Goal: Task Accomplishment & Management: Complete application form

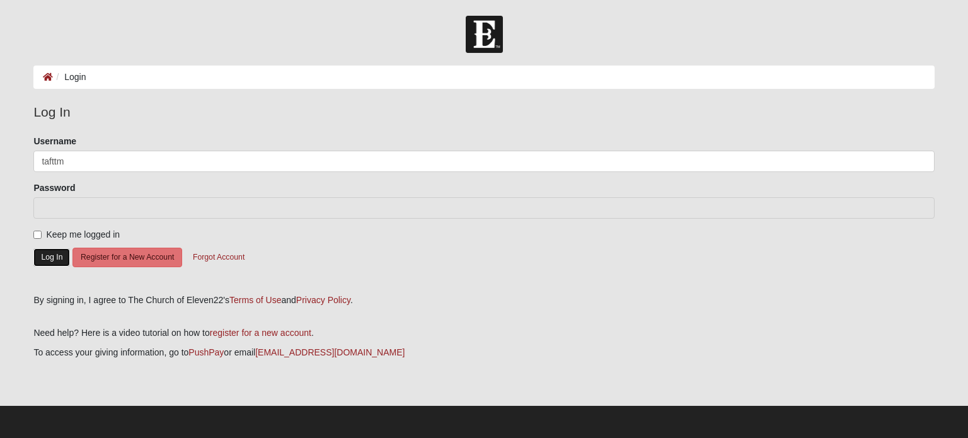
click at [37, 255] on button "Log In" at bounding box center [51, 257] width 37 height 18
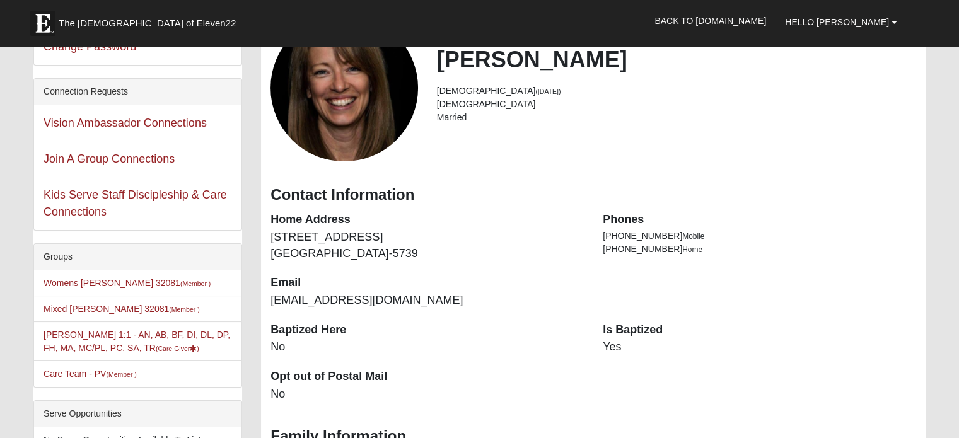
scroll to position [126, 0]
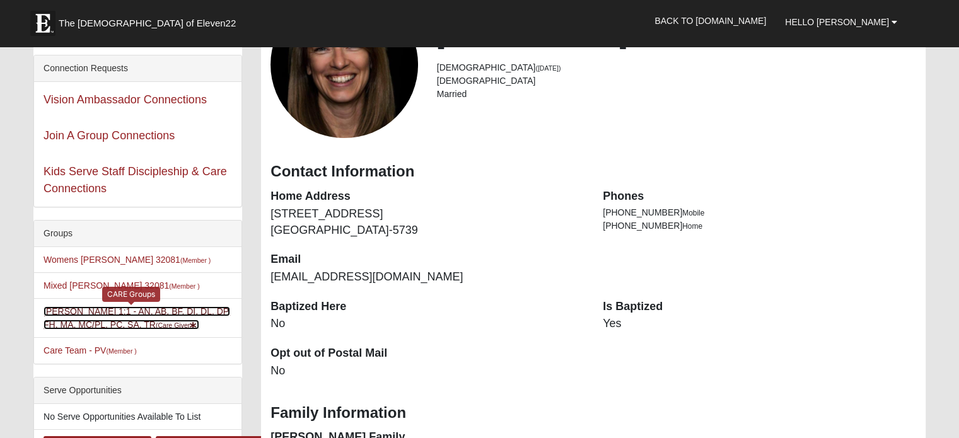
click at [108, 319] on link "Tammy Taft 1:1 - AN, AB, BF, DI, DL, DP, FH, MA, MC/PL, PC, SA, TR (Care Giver )" at bounding box center [137, 317] width 187 height 23
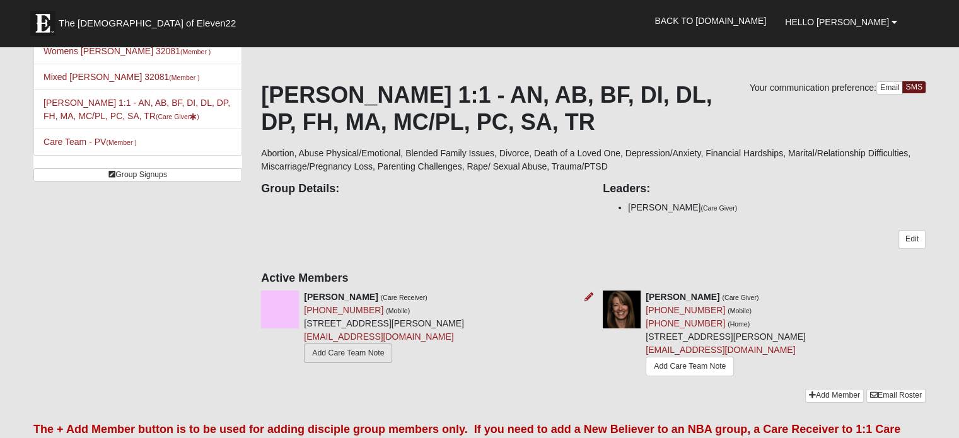
scroll to position [63, 0]
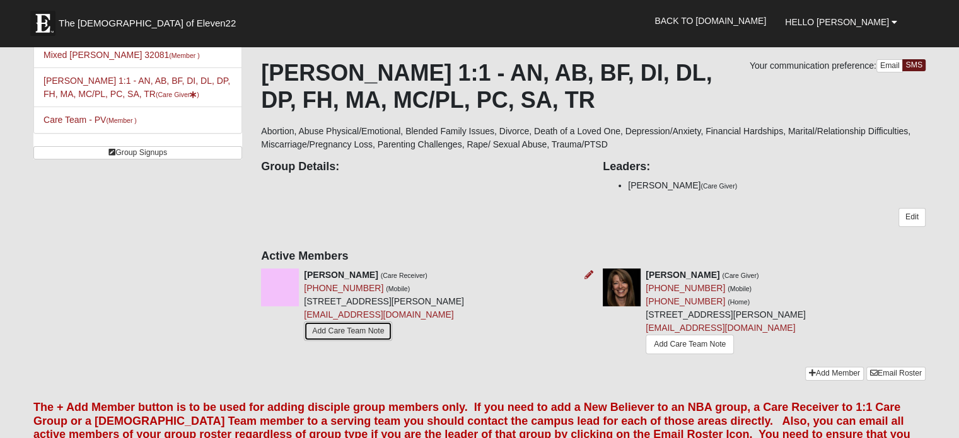
click at [339, 331] on link "Add Care Team Note" at bounding box center [348, 332] width 88 height 20
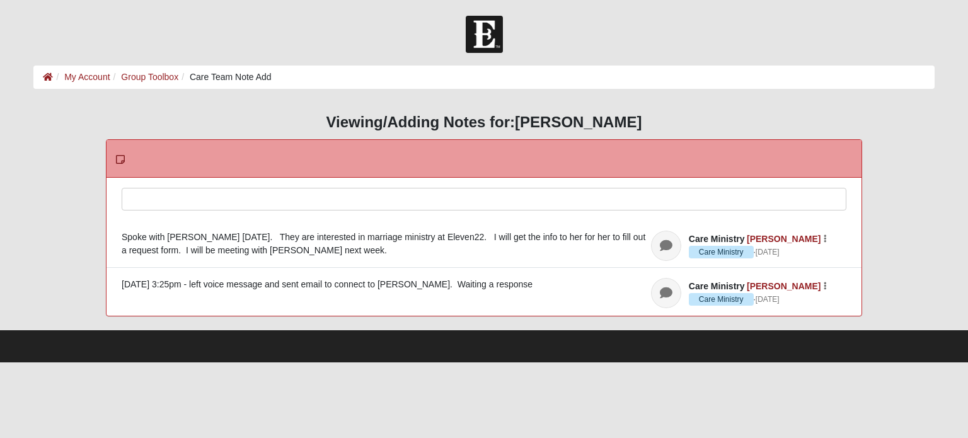
click at [226, 205] on div at bounding box center [484, 216] width 724 height 55
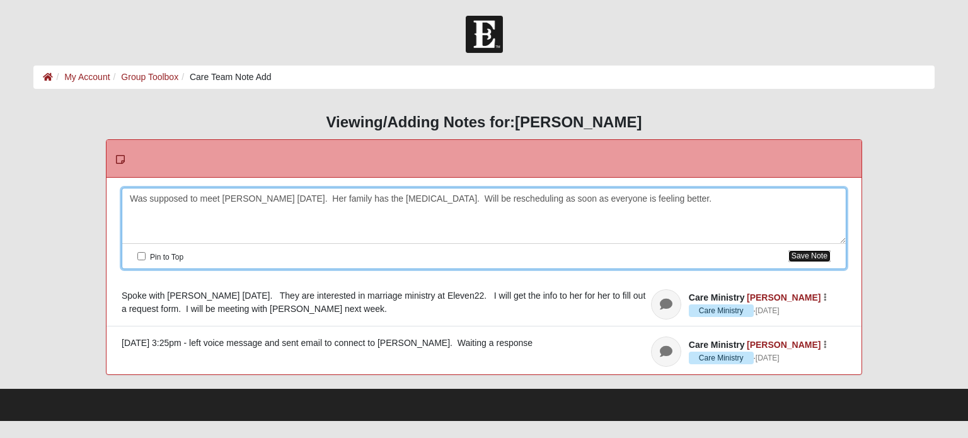
click at [806, 259] on button "Save Note" at bounding box center [810, 256] width 42 height 12
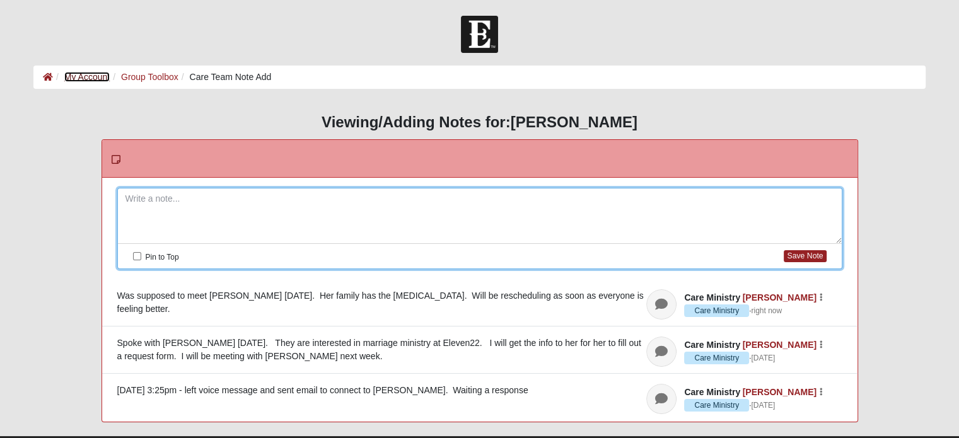
click at [83, 75] on link "My Account" at bounding box center [86, 77] width 45 height 10
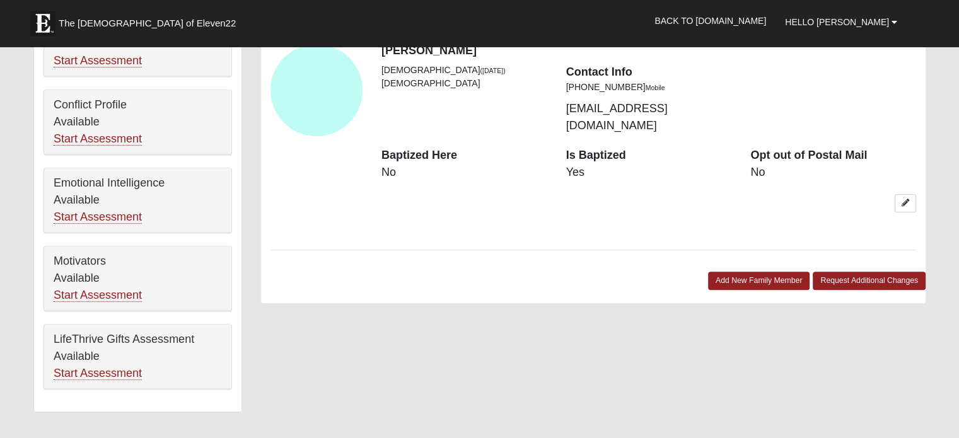
scroll to position [441, 0]
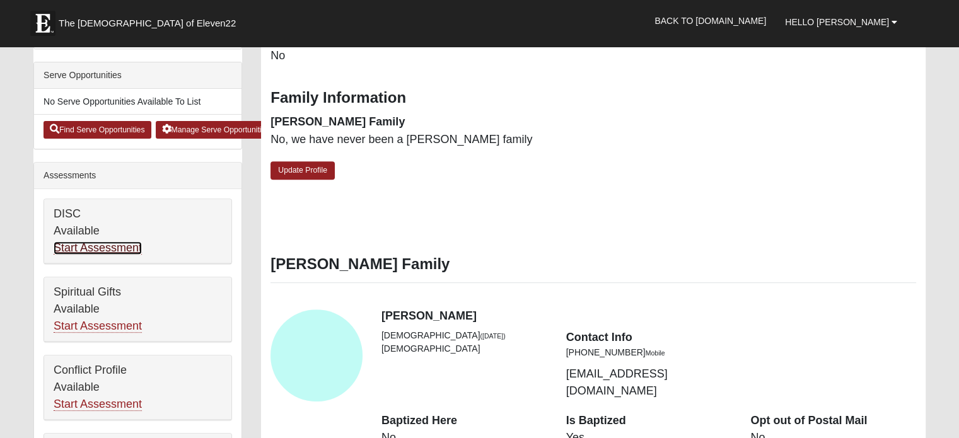
click at [109, 249] on link "Start Assessment" at bounding box center [98, 247] width 88 height 13
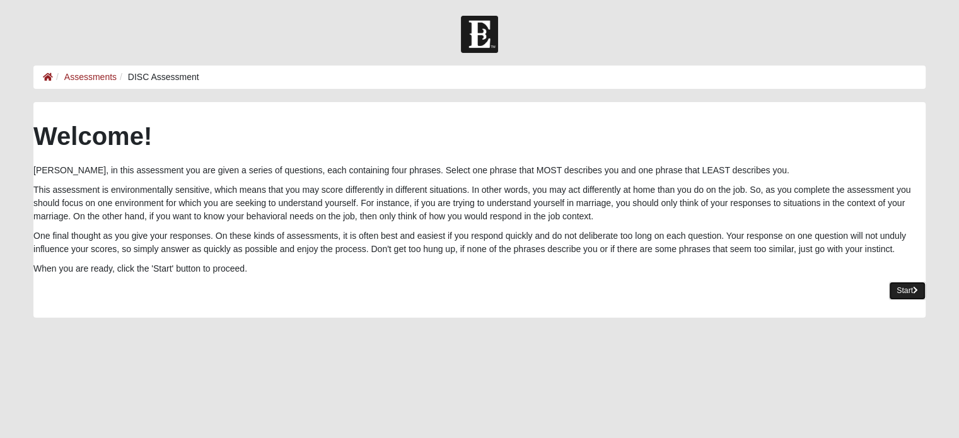
click at [912, 290] on link "Start" at bounding box center [907, 291] width 37 height 18
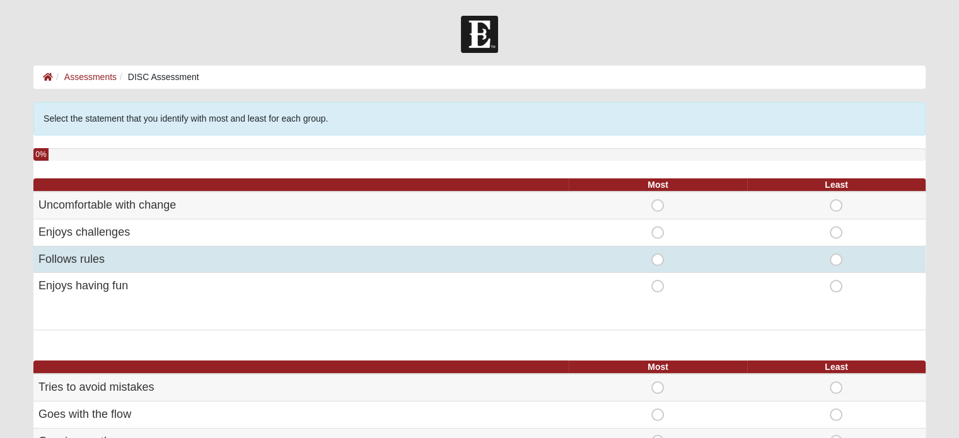
click at [658, 253] on span "Most" at bounding box center [658, 253] width 0 height 0
click at [658, 259] on input "Most" at bounding box center [662, 259] width 8 height 13
radio input "true"
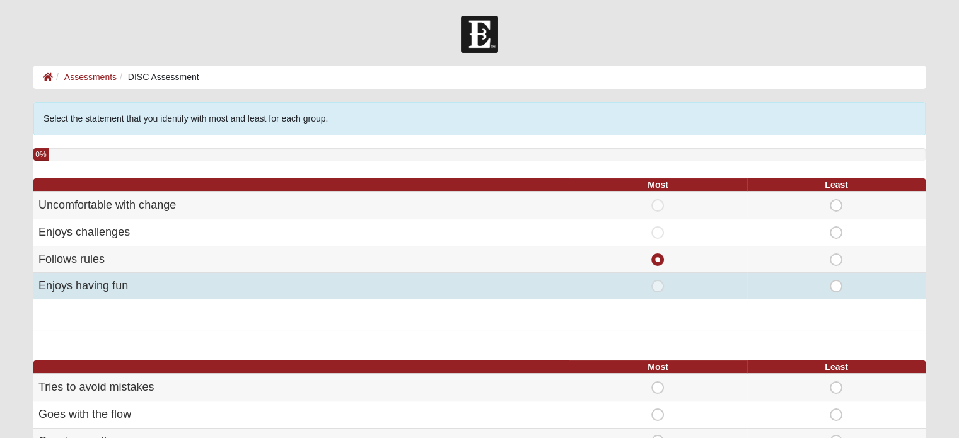
click at [658, 293] on td "Most" at bounding box center [658, 286] width 178 height 26
click at [658, 280] on span "Most" at bounding box center [658, 280] width 0 height 0
click at [658, 287] on input "Most" at bounding box center [662, 286] width 8 height 13
radio input "true"
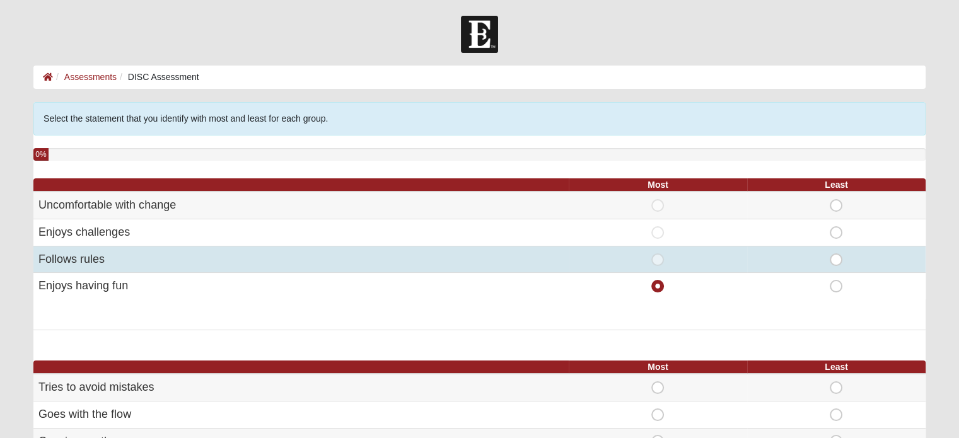
click at [658, 253] on span "Most" at bounding box center [658, 253] width 0 height 0
click at [661, 255] on input "Most" at bounding box center [662, 259] width 8 height 13
radio input "true"
radio input "false"
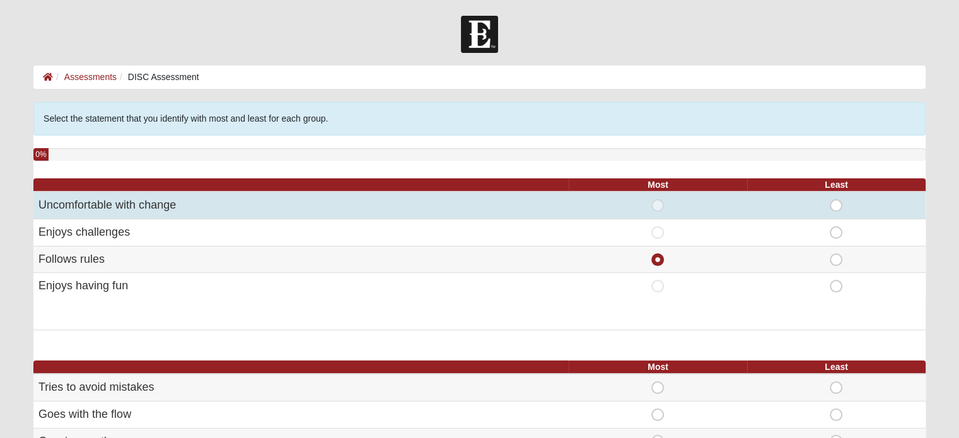
click at [836, 199] on span "Least" at bounding box center [836, 199] width 0 height 0
click at [837, 201] on input "Least" at bounding box center [840, 205] width 8 height 13
radio input "true"
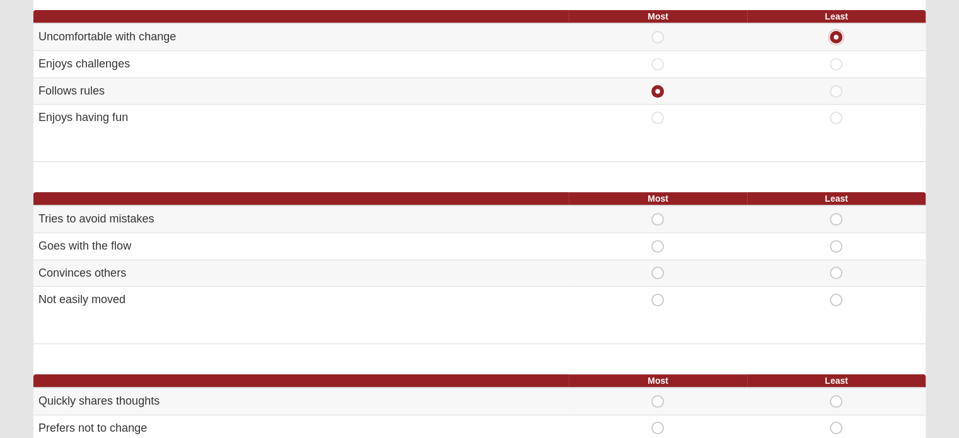
scroll to position [189, 0]
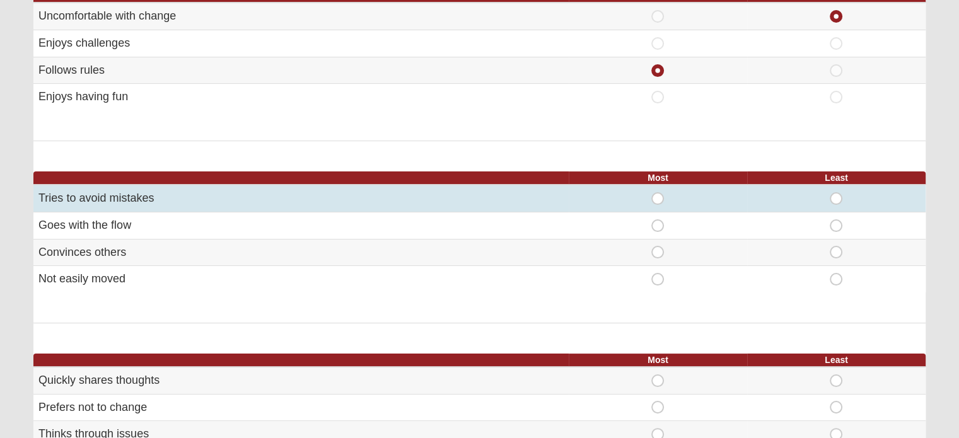
click at [658, 192] on span "Most" at bounding box center [658, 192] width 0 height 0
click at [660, 199] on input "Most" at bounding box center [662, 198] width 8 height 13
radio input "true"
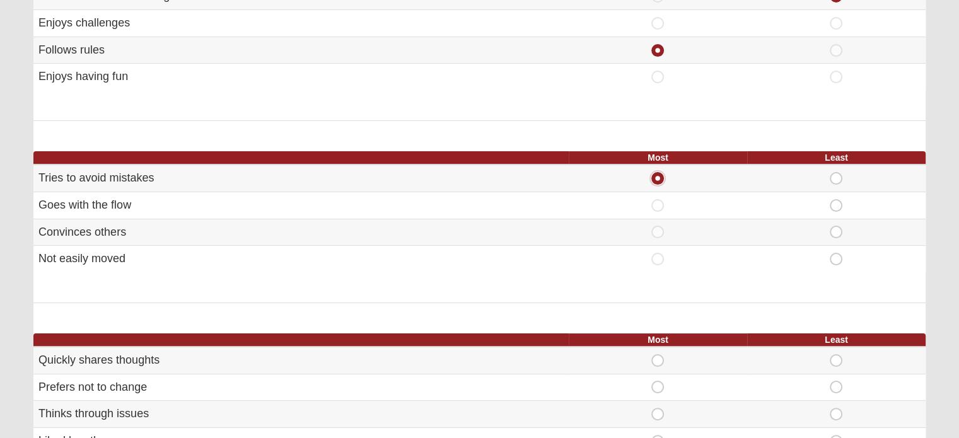
scroll to position [252, 0]
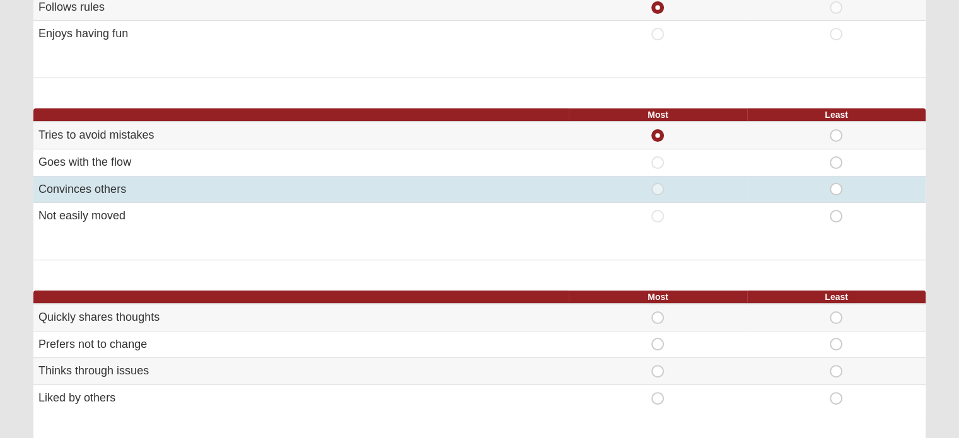
click at [836, 183] on span "Least" at bounding box center [836, 183] width 0 height 0
click at [836, 184] on input "Least" at bounding box center [840, 189] width 8 height 13
radio input "true"
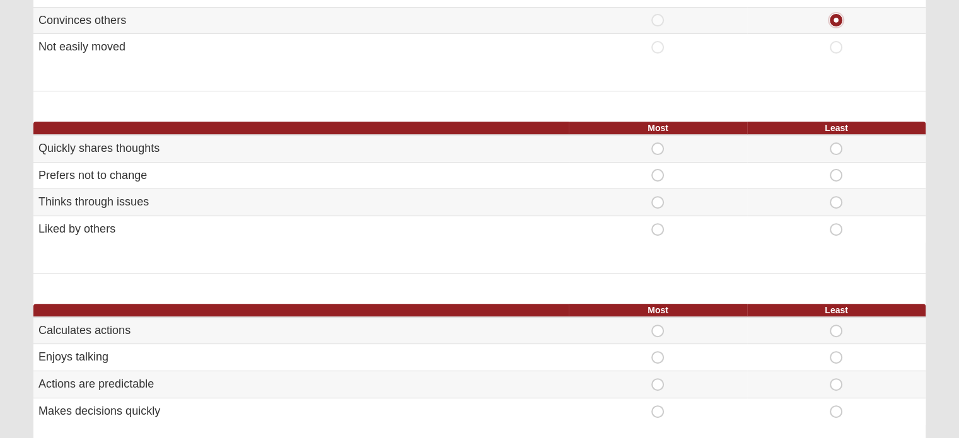
scroll to position [441, 0]
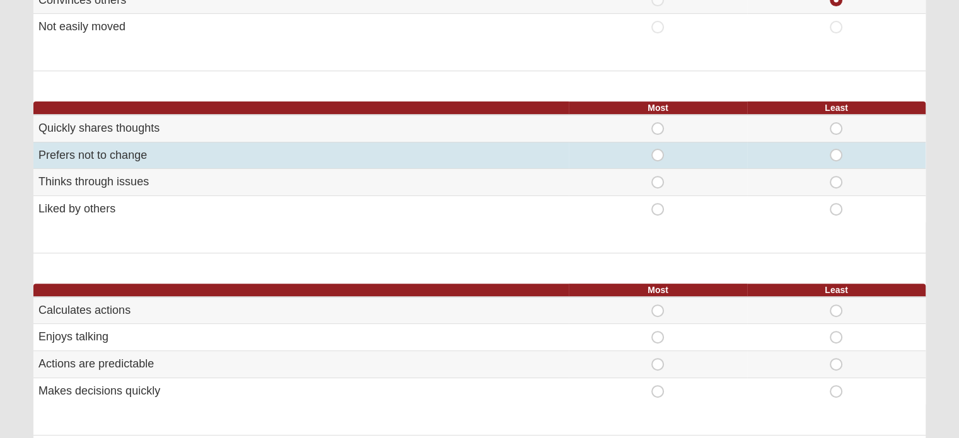
click at [836, 149] on span "Least" at bounding box center [836, 149] width 0 height 0
click at [836, 156] on input "Least" at bounding box center [840, 155] width 8 height 13
radio input "true"
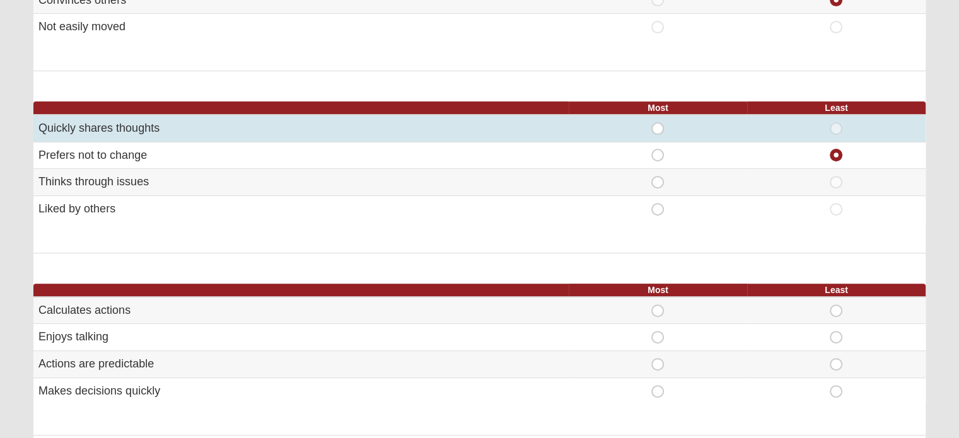
click at [658, 122] on span "Most" at bounding box center [658, 122] width 0 height 0
click at [658, 123] on input "Most" at bounding box center [662, 128] width 8 height 13
radio input "true"
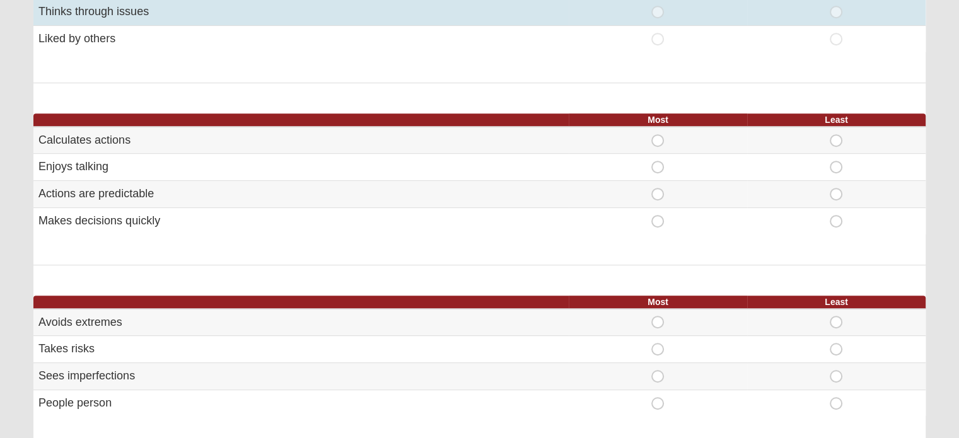
scroll to position [631, 0]
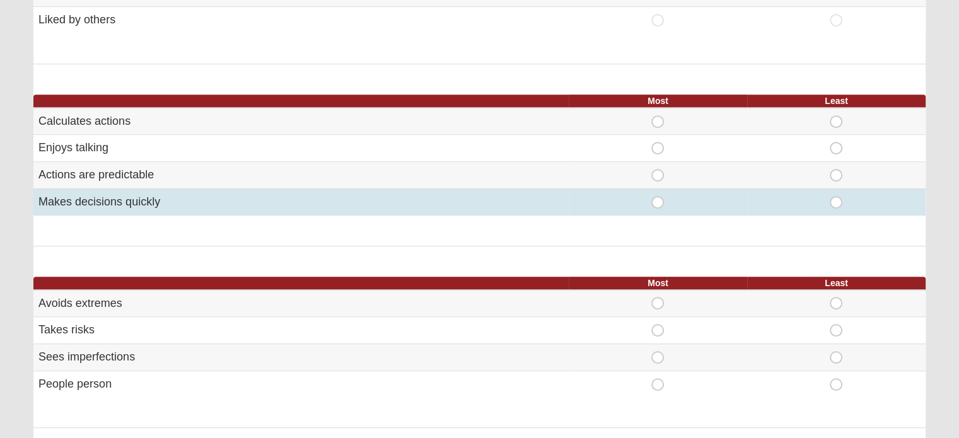
click at [836, 196] on span "Least" at bounding box center [836, 196] width 0 height 0
click at [838, 197] on input "Least" at bounding box center [840, 202] width 8 height 13
radio input "true"
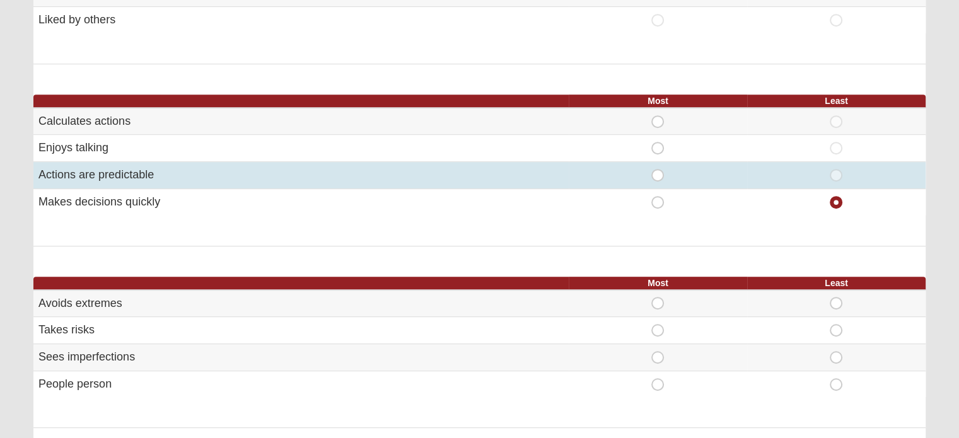
click at [658, 169] on span "Most" at bounding box center [658, 169] width 0 height 0
click at [658, 171] on input "Most" at bounding box center [662, 175] width 8 height 13
radio input "true"
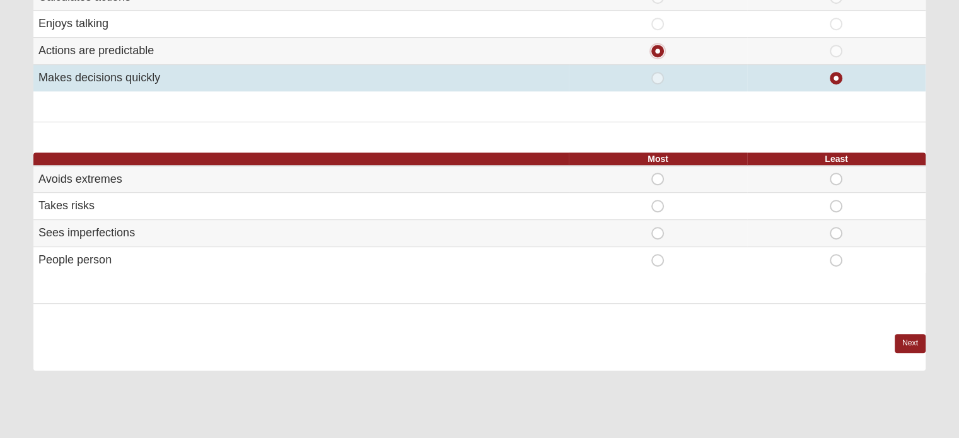
scroll to position [757, 0]
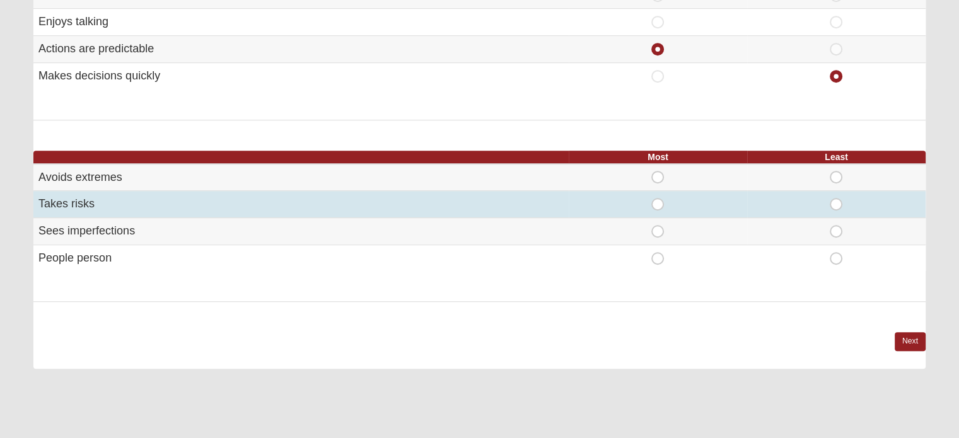
click at [836, 198] on span "Least" at bounding box center [836, 198] width 0 height 0
click at [836, 199] on input "Least" at bounding box center [840, 204] width 8 height 13
radio input "true"
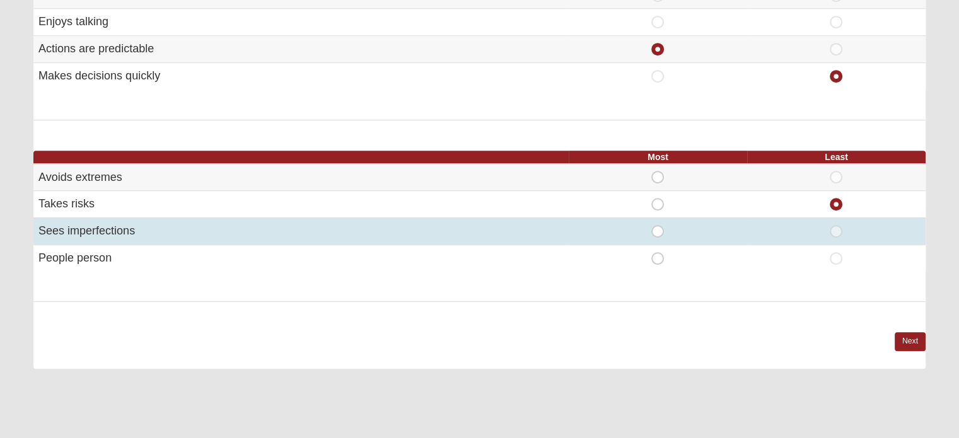
click at [658, 225] on span "Most" at bounding box center [658, 225] width 0 height 0
click at [658, 230] on input "Most" at bounding box center [662, 231] width 8 height 13
radio input "true"
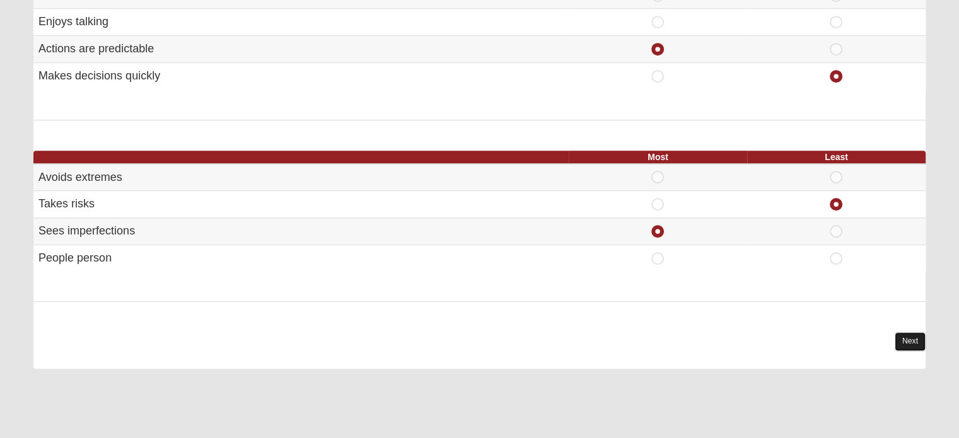
click at [911, 342] on link "Next" at bounding box center [910, 341] width 31 height 18
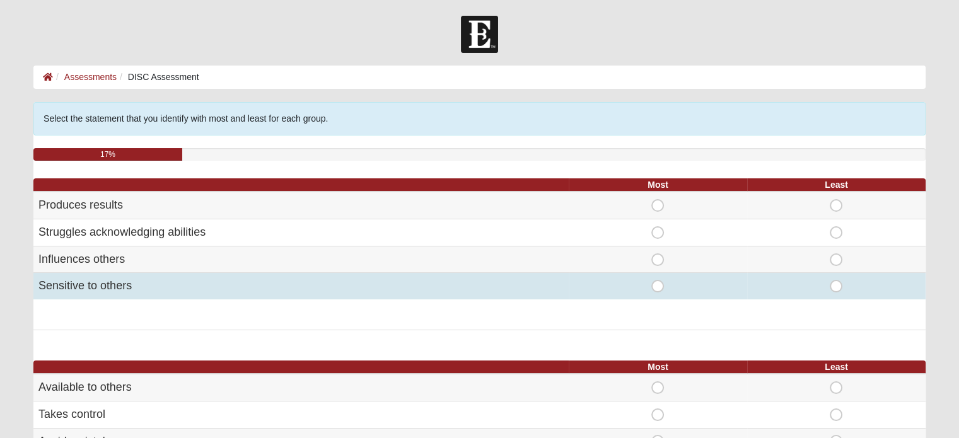
click at [658, 280] on span "Most" at bounding box center [658, 280] width 0 height 0
click at [658, 282] on input "Most" at bounding box center [662, 286] width 8 height 13
radio input "true"
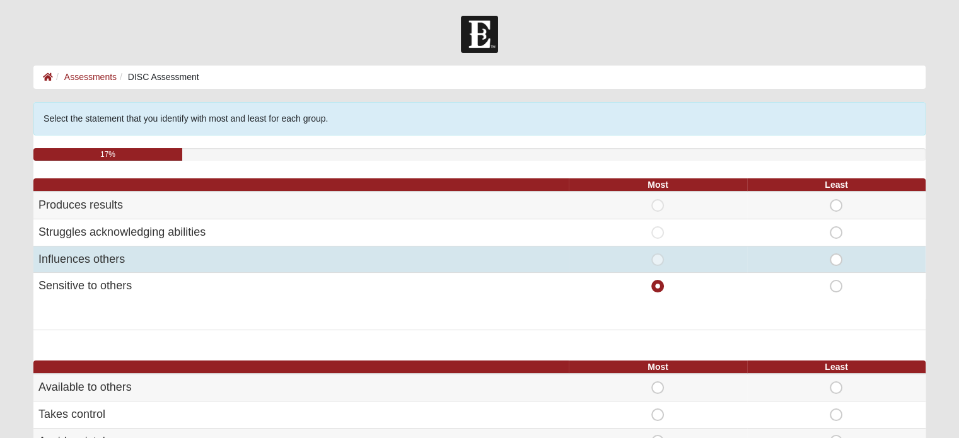
click at [836, 253] on span "Least" at bounding box center [836, 253] width 0 height 0
click at [836, 256] on input "Least" at bounding box center [840, 259] width 8 height 13
radio input "true"
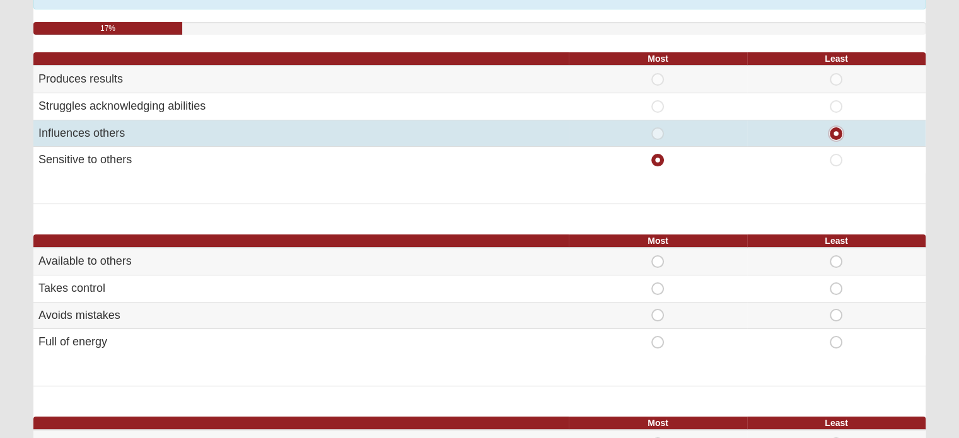
scroll to position [189, 0]
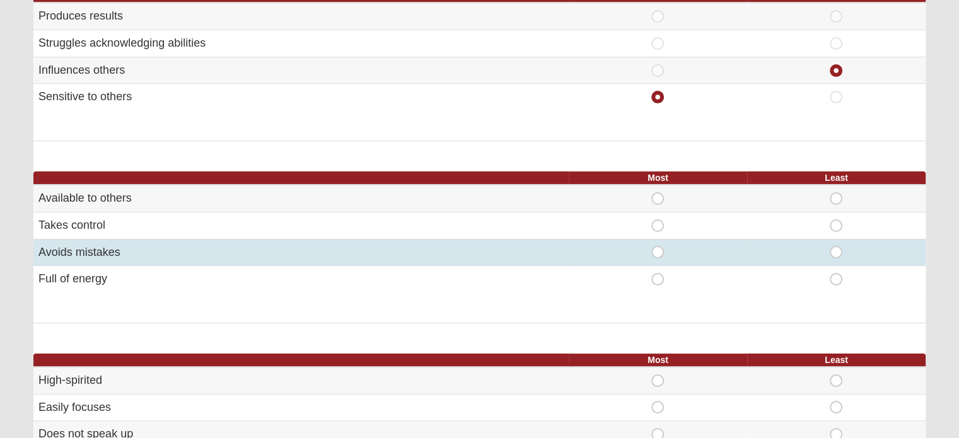
click at [658, 246] on span "Most" at bounding box center [658, 246] width 0 height 0
click at [658, 252] on input "Most" at bounding box center [662, 252] width 8 height 13
radio input "true"
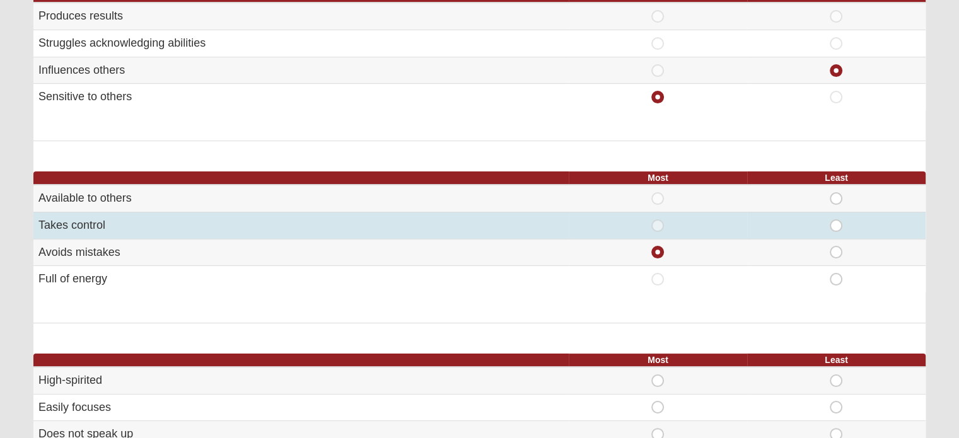
click at [836, 219] on span "Least" at bounding box center [836, 219] width 0 height 0
click at [836, 221] on input "Least" at bounding box center [840, 225] width 8 height 13
radio input "true"
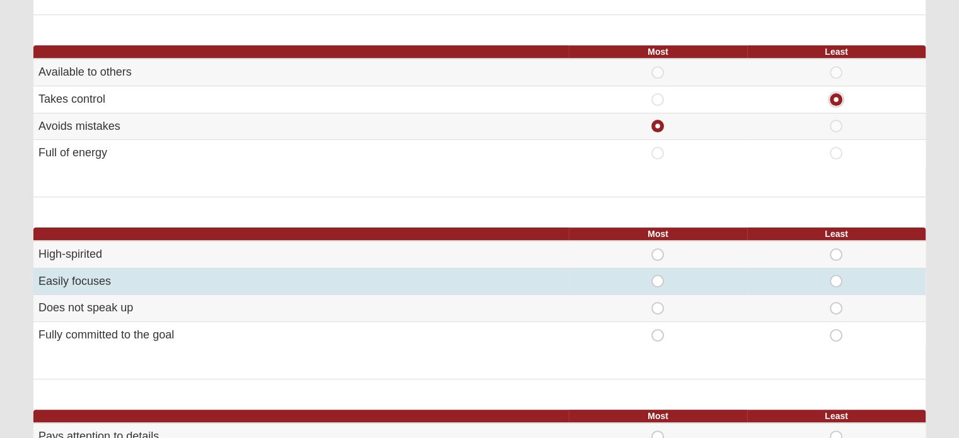
scroll to position [378, 0]
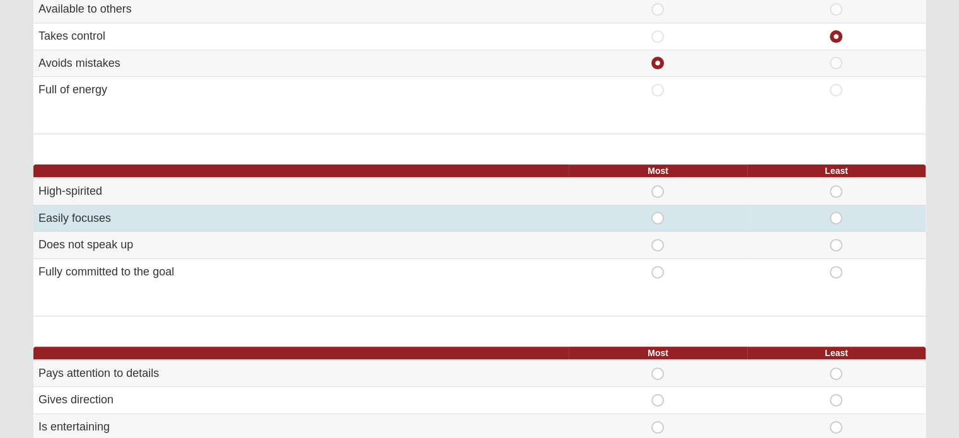
click at [836, 212] on span "Least" at bounding box center [836, 212] width 0 height 0
click at [837, 216] on input "Least" at bounding box center [840, 218] width 8 height 13
radio input "true"
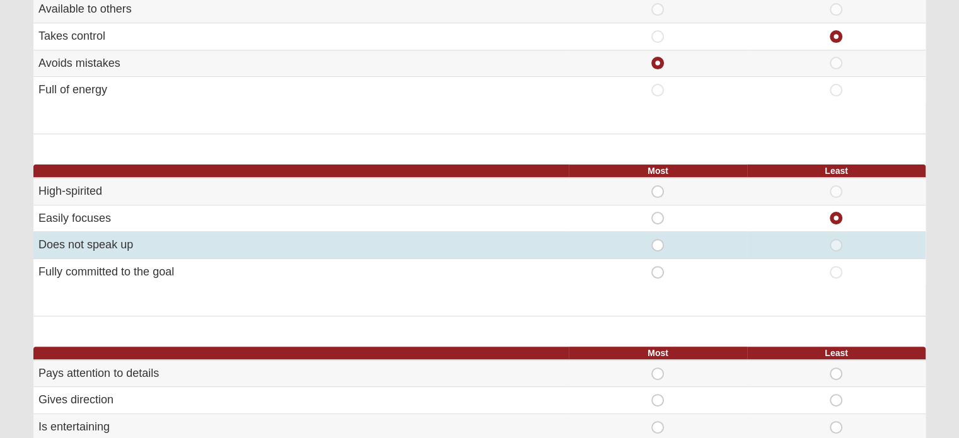
click at [658, 239] on span "Most" at bounding box center [658, 239] width 0 height 0
click at [658, 241] on input "Most" at bounding box center [662, 245] width 8 height 13
radio input "true"
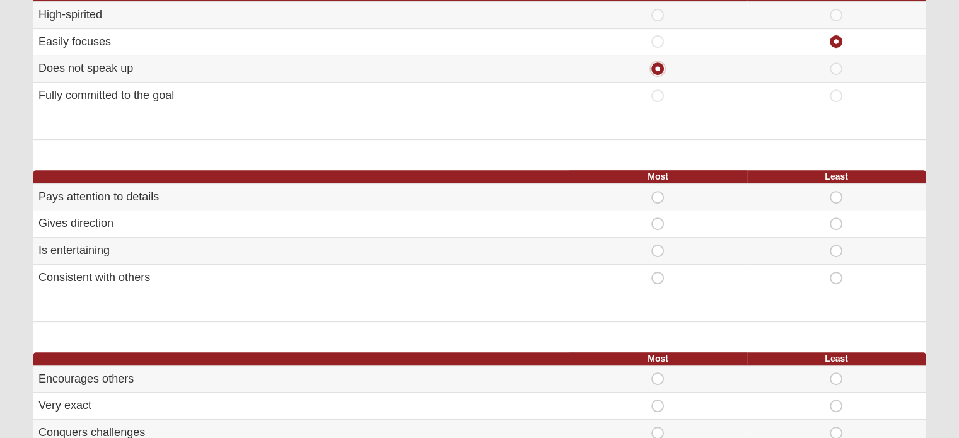
scroll to position [567, 0]
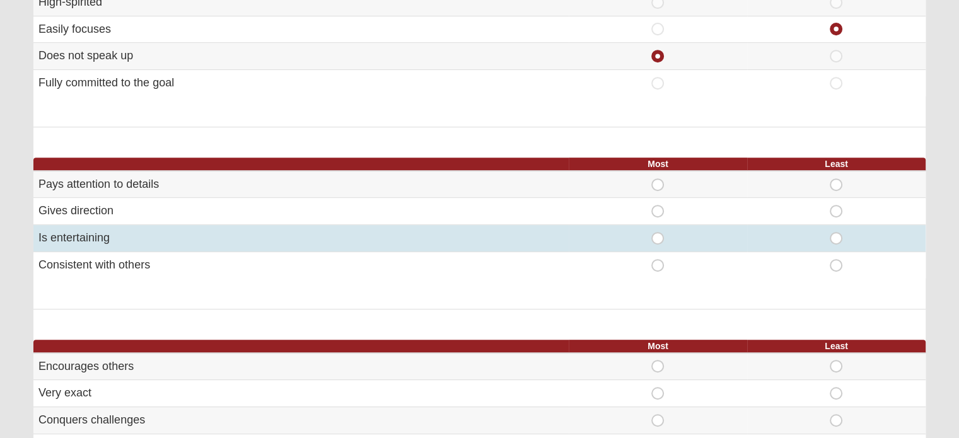
click at [836, 232] on span "Least" at bounding box center [836, 232] width 0 height 0
click at [836, 233] on input "Least" at bounding box center [840, 238] width 8 height 13
radio input "true"
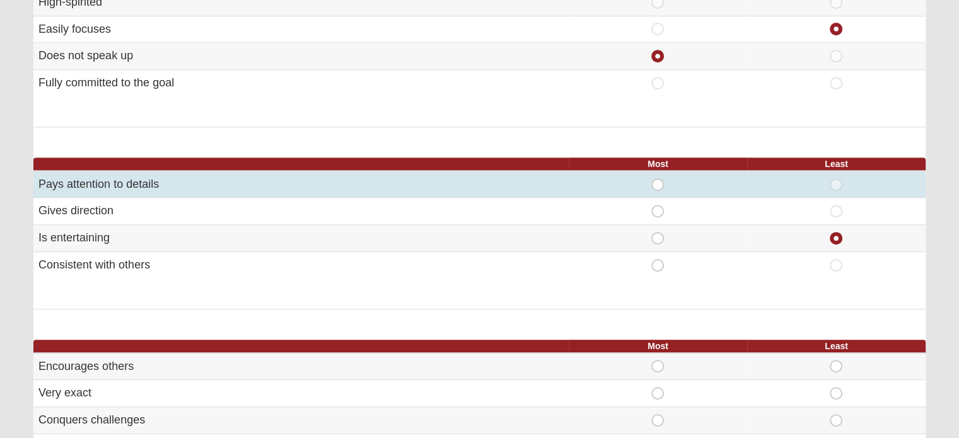
click at [658, 178] on span "Most" at bounding box center [658, 178] width 0 height 0
click at [660, 179] on input "Most" at bounding box center [662, 184] width 8 height 13
radio input "true"
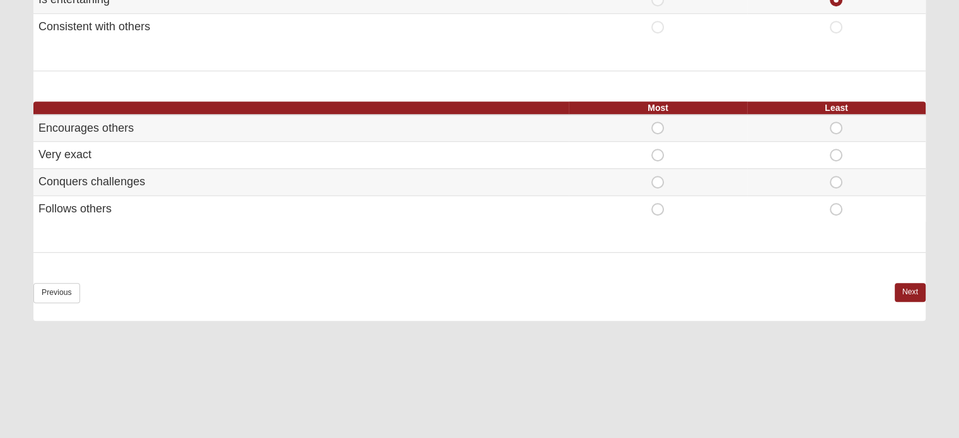
scroll to position [820, 0]
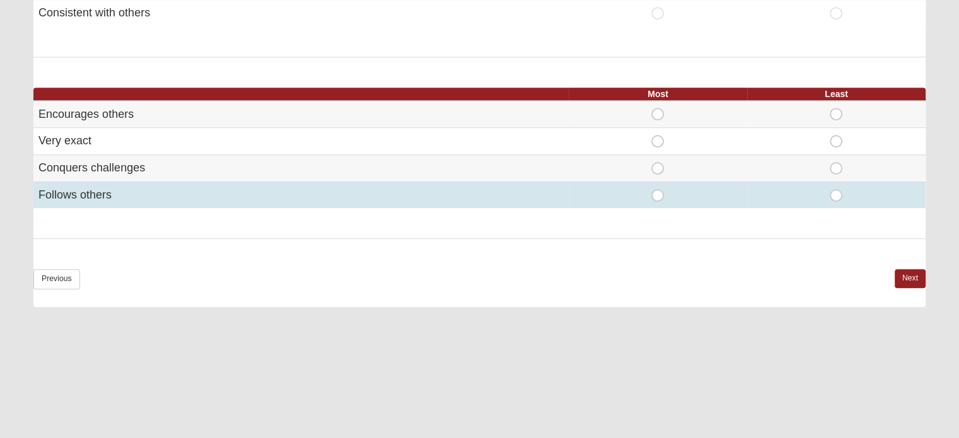
click at [658, 189] on span "Most" at bounding box center [658, 189] width 0 height 0
click at [661, 192] on input "Most" at bounding box center [662, 195] width 8 height 13
radio input "true"
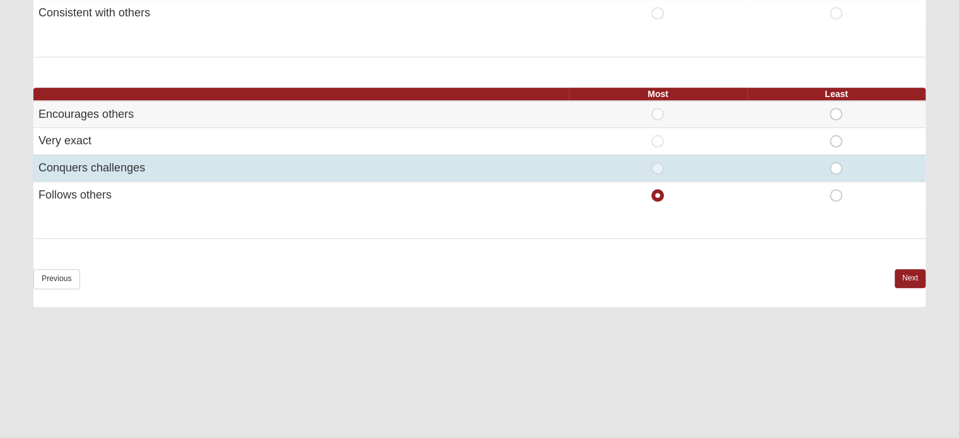
click at [836, 162] on span "Least" at bounding box center [836, 162] width 0 height 0
click at [836, 166] on input "Least" at bounding box center [840, 168] width 8 height 13
radio input "true"
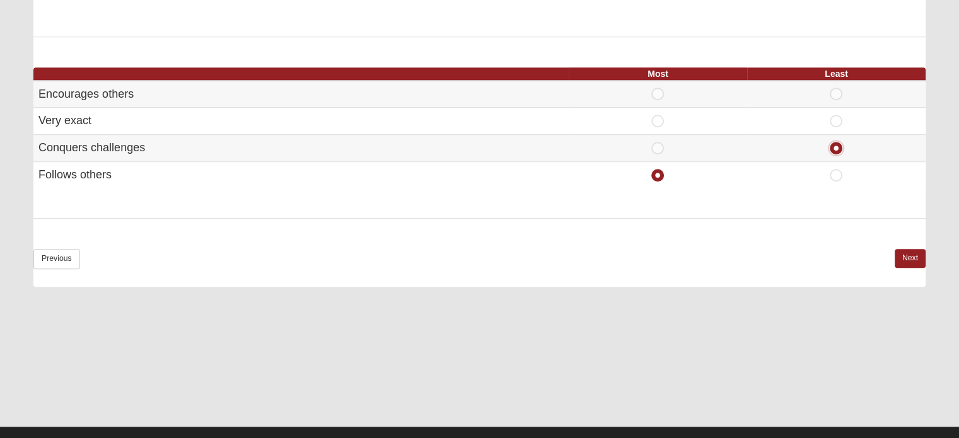
scroll to position [856, 0]
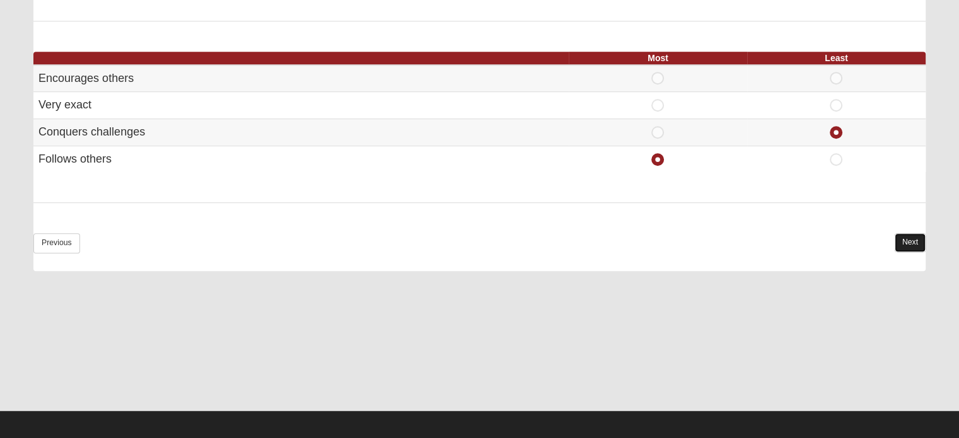
click at [905, 236] on link "Next" at bounding box center [910, 242] width 31 height 18
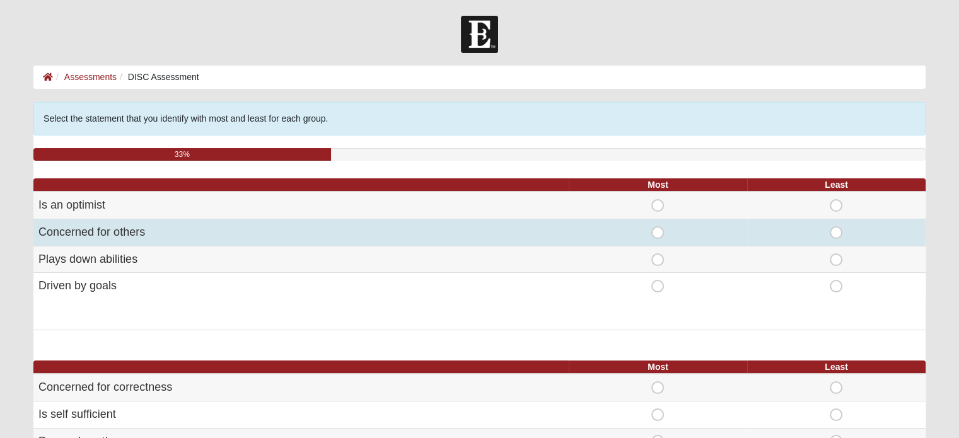
click at [658, 226] on span "Most" at bounding box center [658, 226] width 0 height 0
click at [658, 234] on input "Most" at bounding box center [662, 232] width 8 height 13
radio input "true"
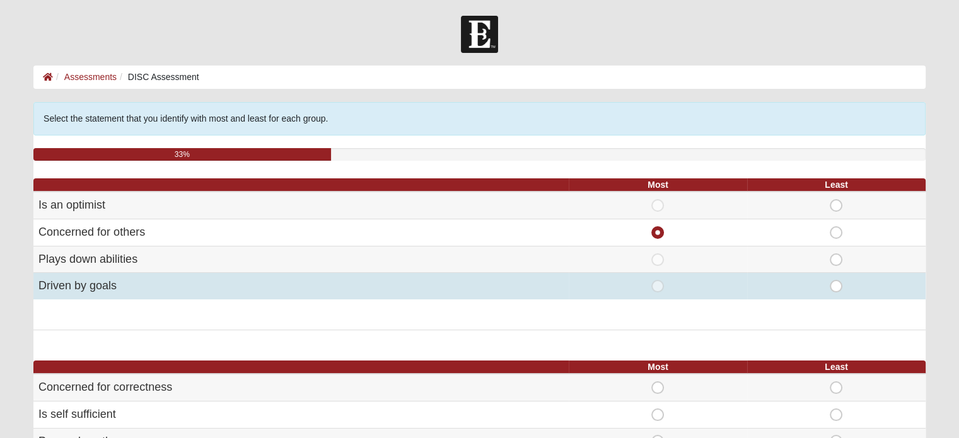
click at [836, 280] on span "Least" at bounding box center [836, 280] width 0 height 0
click at [836, 280] on input "Least" at bounding box center [840, 286] width 8 height 13
radio input "true"
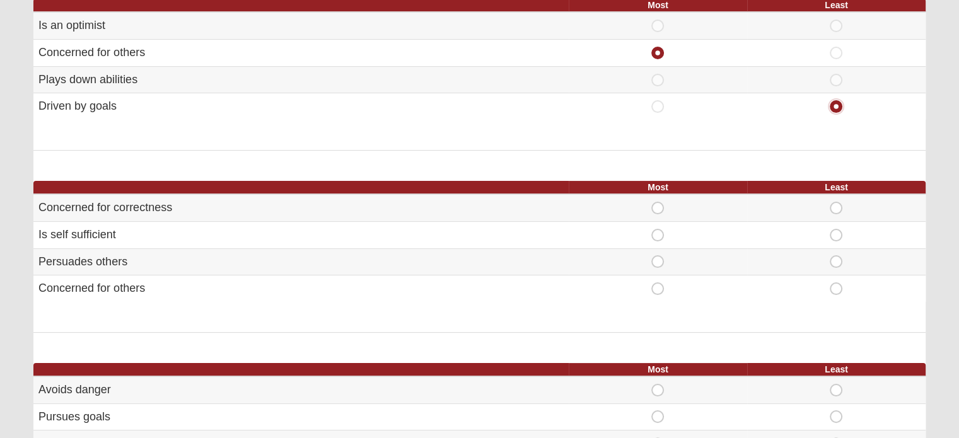
scroll to position [189, 0]
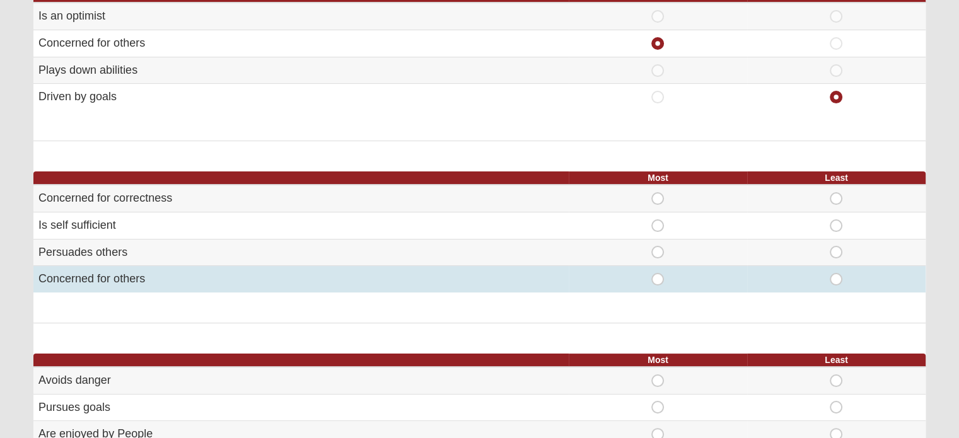
click at [658, 273] on span "Most" at bounding box center [658, 273] width 0 height 0
click at [658, 276] on input "Most" at bounding box center [662, 279] width 8 height 13
radio input "true"
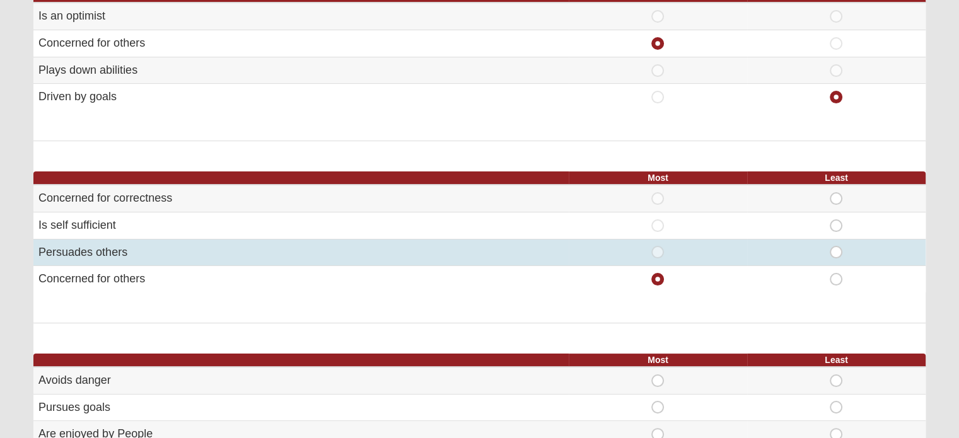
click at [836, 246] on span "Least" at bounding box center [836, 246] width 0 height 0
click at [836, 257] on input "Least" at bounding box center [840, 252] width 8 height 13
radio input "true"
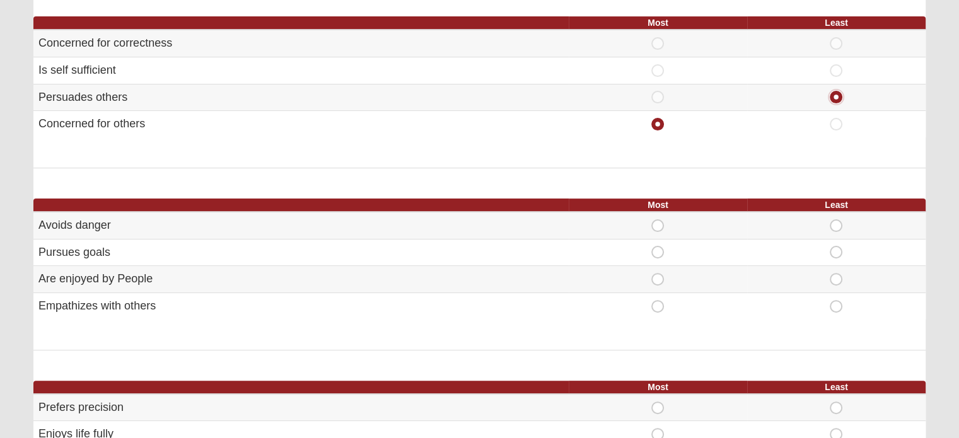
scroll to position [378, 0]
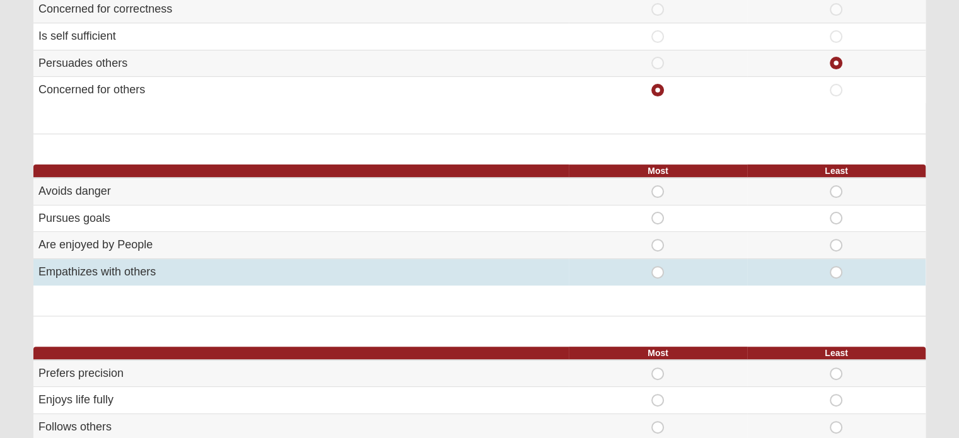
click at [658, 266] on span "Most" at bounding box center [658, 266] width 0 height 0
click at [658, 270] on input "Most" at bounding box center [662, 272] width 8 height 13
radio input "true"
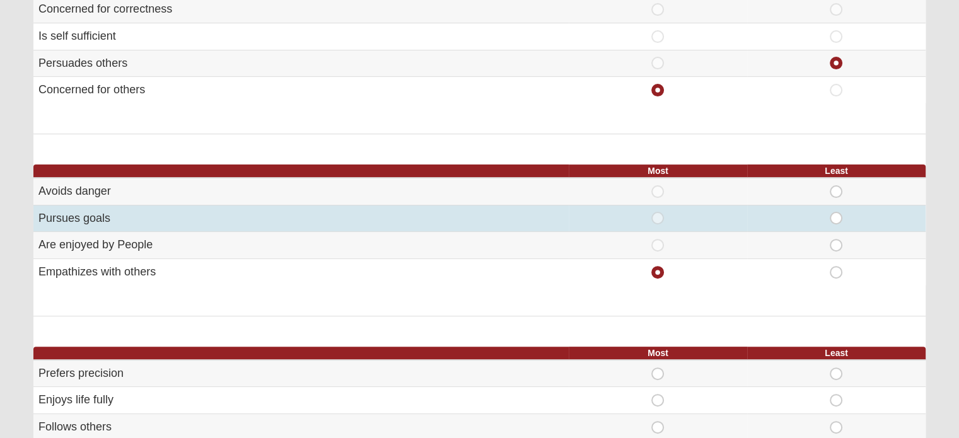
click at [836, 212] on span "Least" at bounding box center [836, 212] width 0 height 0
click at [836, 214] on input "Least" at bounding box center [840, 218] width 8 height 13
radio input "true"
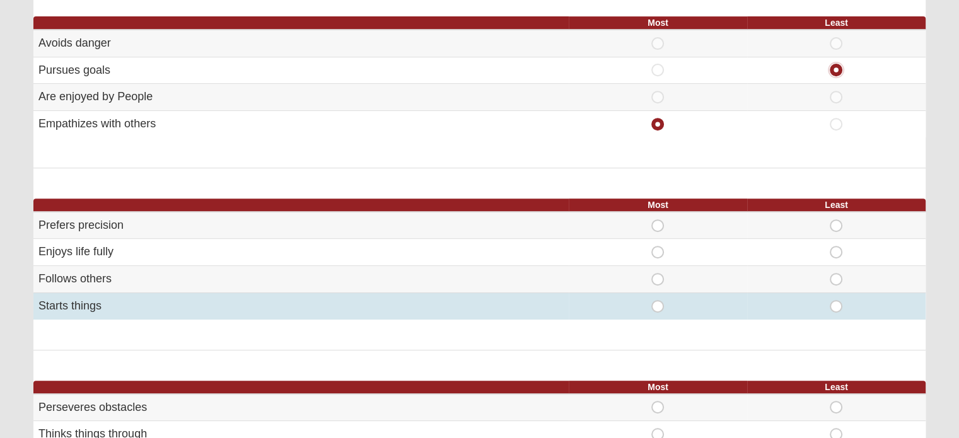
scroll to position [567, 0]
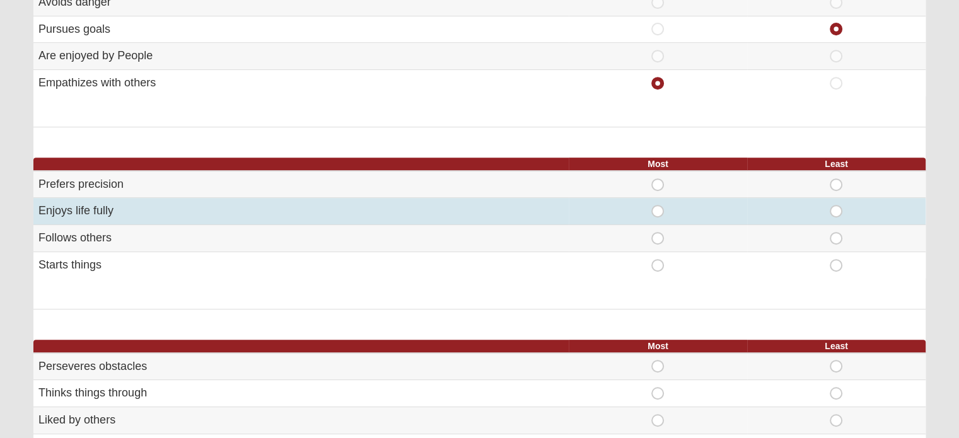
click at [658, 205] on span "Most" at bounding box center [658, 205] width 0 height 0
click at [660, 206] on input "Most" at bounding box center [662, 211] width 8 height 13
radio input "true"
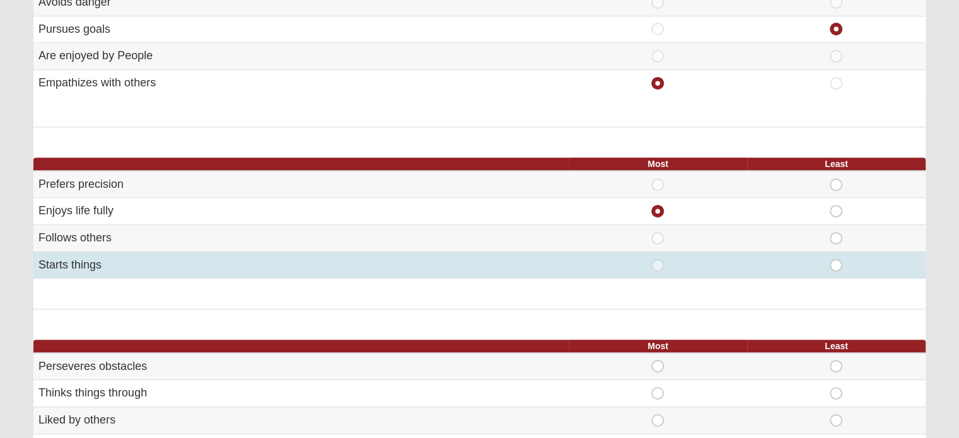
click at [836, 259] on span "Least" at bounding box center [836, 259] width 0 height 0
click at [836, 260] on input "Least" at bounding box center [840, 265] width 8 height 13
radio input "true"
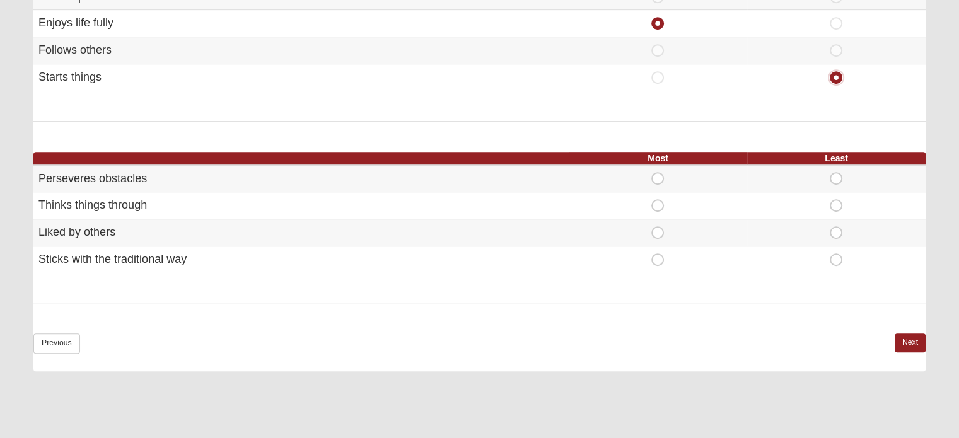
scroll to position [757, 0]
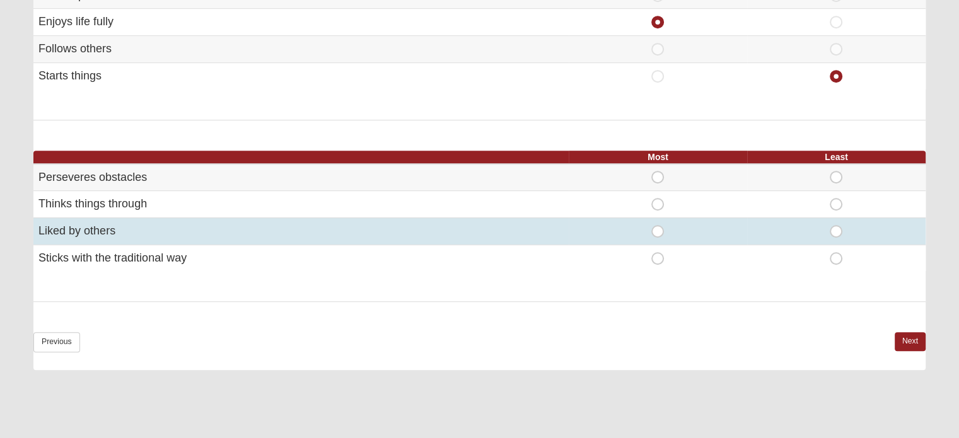
click at [836, 225] on span "Least" at bounding box center [836, 225] width 0 height 0
click at [836, 225] on input "Least" at bounding box center [840, 231] width 8 height 13
radio input "true"
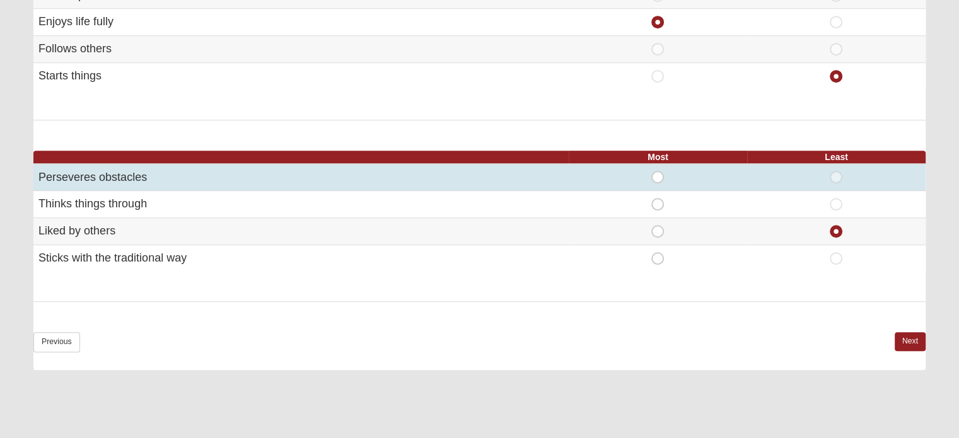
click at [658, 171] on span "Most" at bounding box center [658, 171] width 0 height 0
click at [658, 176] on input "Most" at bounding box center [662, 177] width 8 height 13
radio input "true"
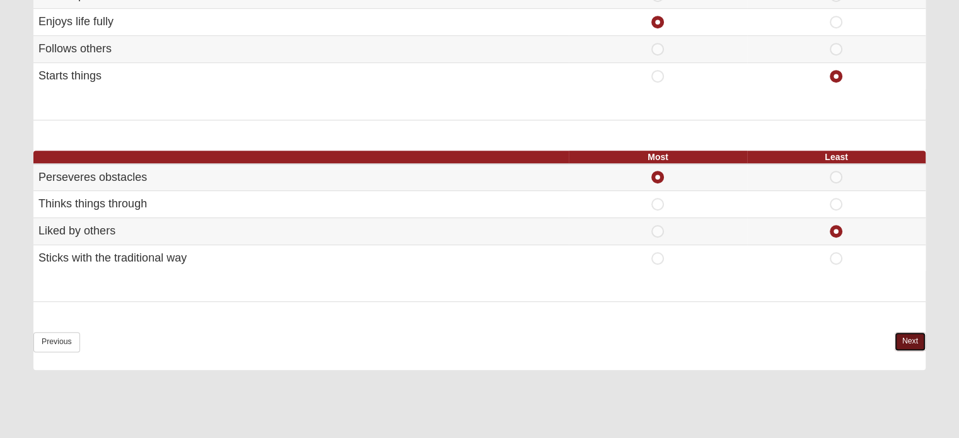
click at [908, 339] on link "Next" at bounding box center [910, 341] width 31 height 18
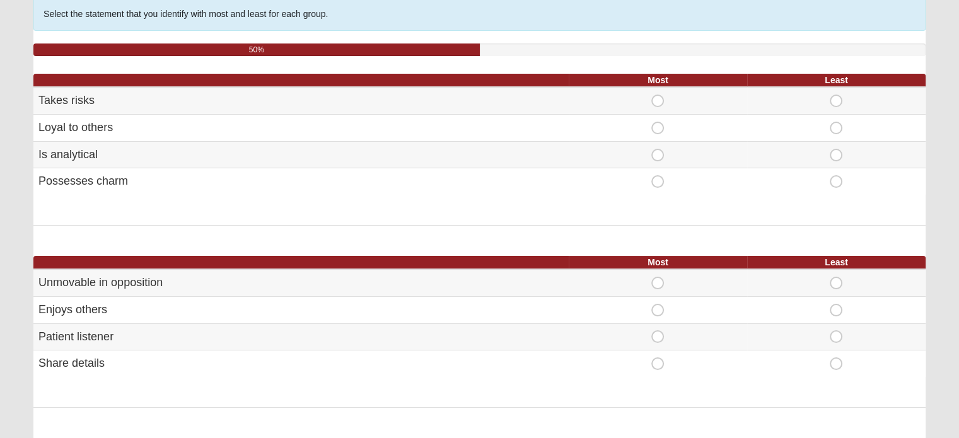
scroll to position [126, 0]
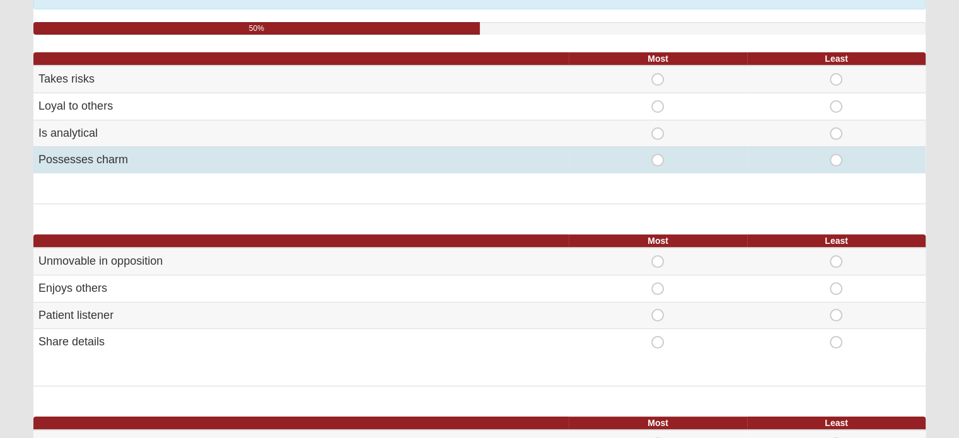
click at [836, 154] on span "Least" at bounding box center [836, 154] width 0 height 0
click at [837, 162] on input "Least" at bounding box center [840, 160] width 8 height 13
radio input "true"
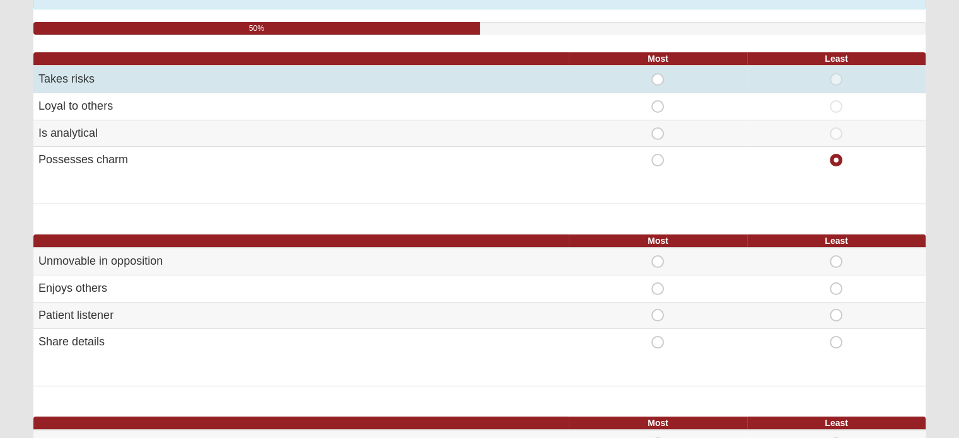
click at [836, 73] on span "Least" at bounding box center [836, 73] width 0 height 0
click at [837, 76] on input "Least" at bounding box center [840, 79] width 8 height 13
radio input "true"
radio input "false"
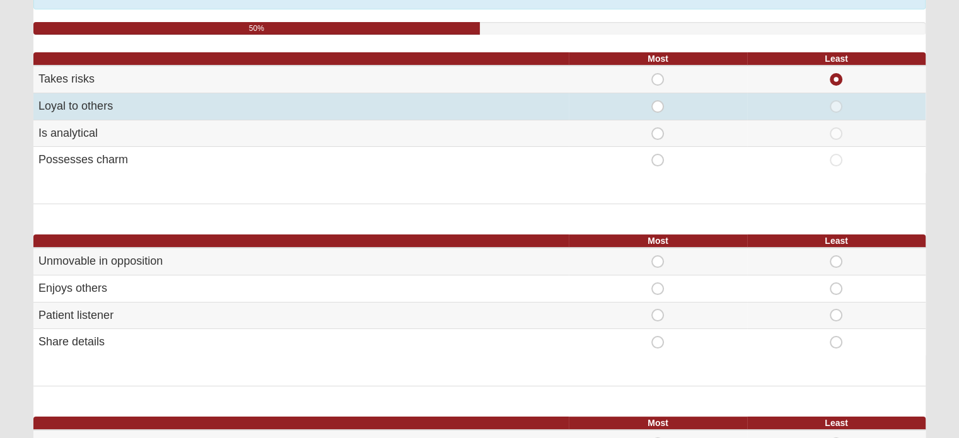
click at [658, 100] on span "Most" at bounding box center [658, 100] width 0 height 0
click at [658, 101] on input "Most" at bounding box center [662, 106] width 8 height 13
radio input "true"
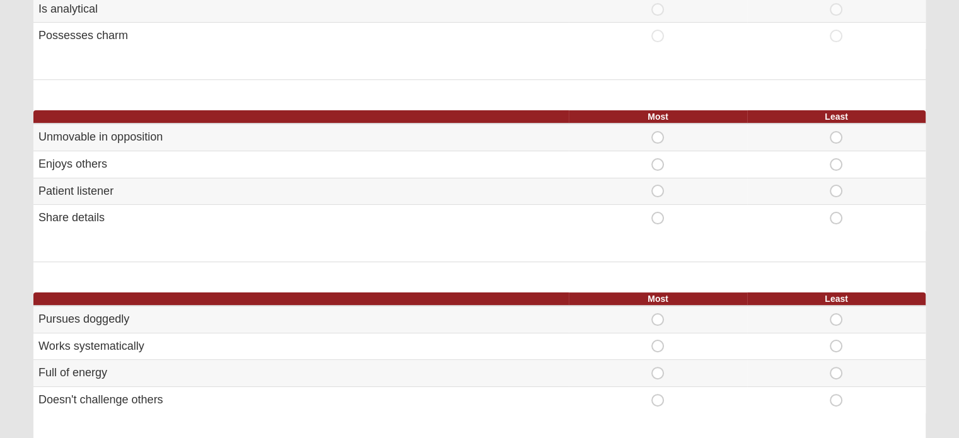
scroll to position [252, 0]
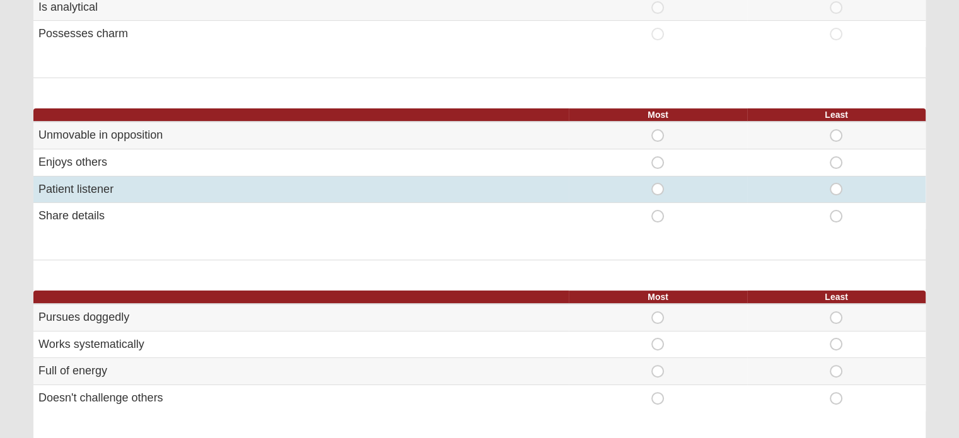
click at [658, 180] on td "Most" at bounding box center [658, 189] width 178 height 27
click at [658, 183] on span "Most" at bounding box center [658, 183] width 0 height 0
click at [661, 186] on input "Most" at bounding box center [662, 189] width 8 height 13
radio input "true"
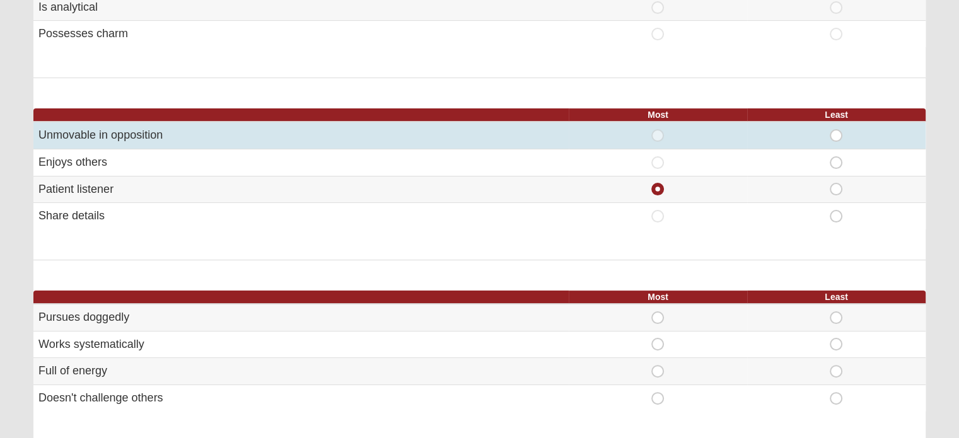
drag, startPoint x: 835, startPoint y: 129, endPoint x: 794, endPoint y: 133, distance: 41.2
click at [836, 129] on span "Least" at bounding box center [836, 129] width 0 height 0
click at [836, 129] on input "Least" at bounding box center [840, 135] width 8 height 13
radio input "true"
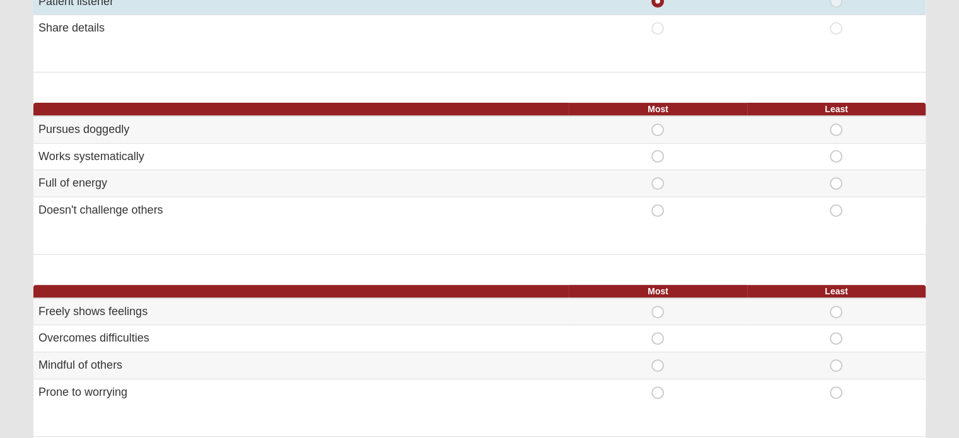
scroll to position [441, 0]
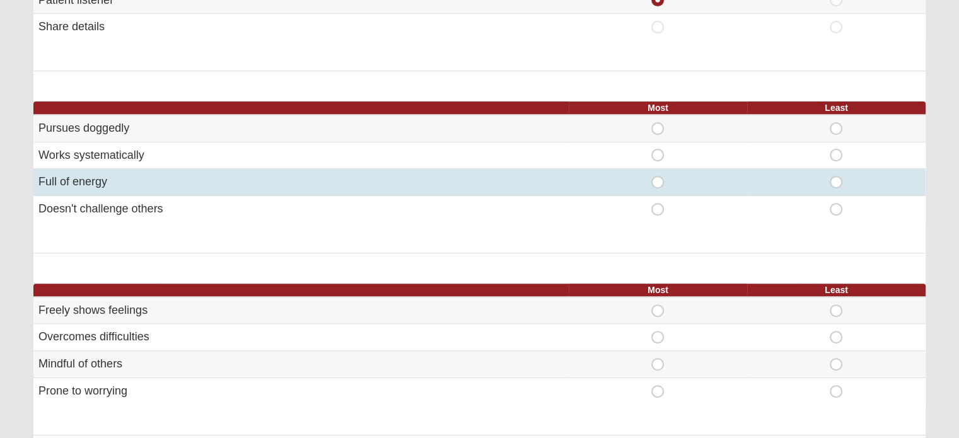
click at [658, 176] on span "Most" at bounding box center [658, 176] width 0 height 0
click at [658, 178] on input "Most" at bounding box center [662, 182] width 8 height 13
radio input "true"
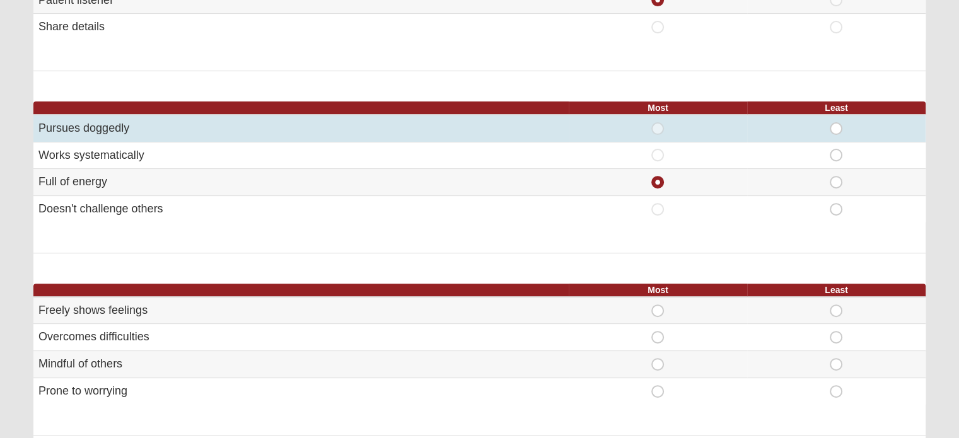
click at [836, 122] on span "Least" at bounding box center [836, 122] width 0 height 0
click at [838, 125] on input "Least" at bounding box center [840, 128] width 8 height 13
radio input "true"
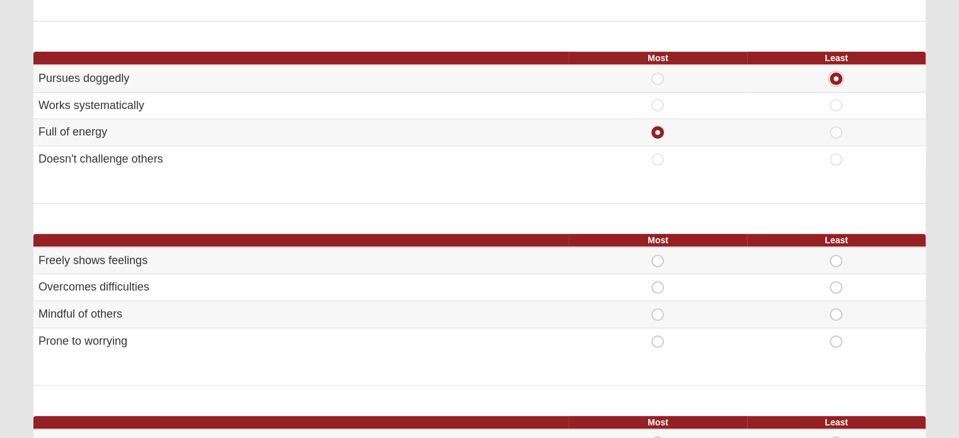
scroll to position [631, 0]
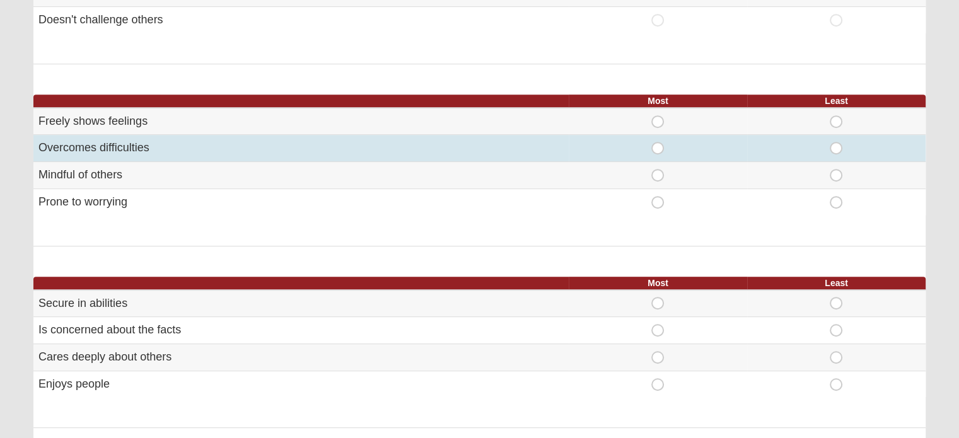
click at [658, 142] on span "Most" at bounding box center [658, 142] width 0 height 0
click at [658, 142] on input "Most" at bounding box center [662, 148] width 8 height 13
radio input "true"
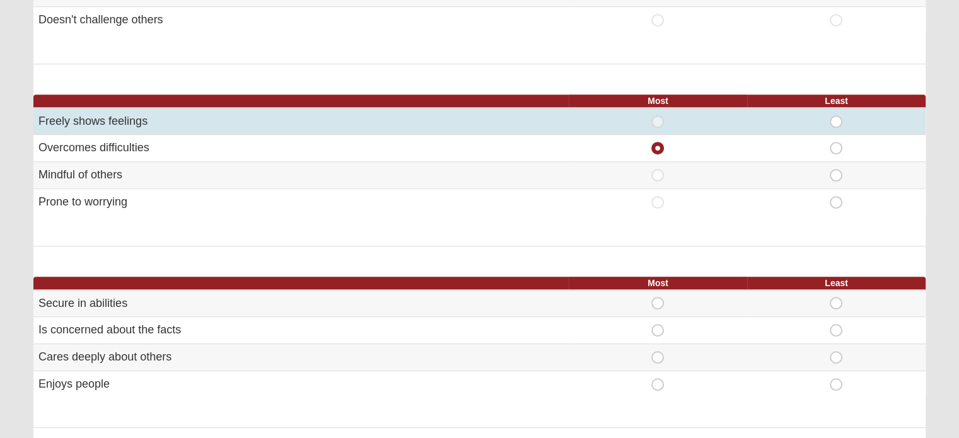
click at [836, 115] on span "Least" at bounding box center [836, 115] width 0 height 0
click at [837, 123] on input "Least" at bounding box center [840, 121] width 8 height 13
radio input "true"
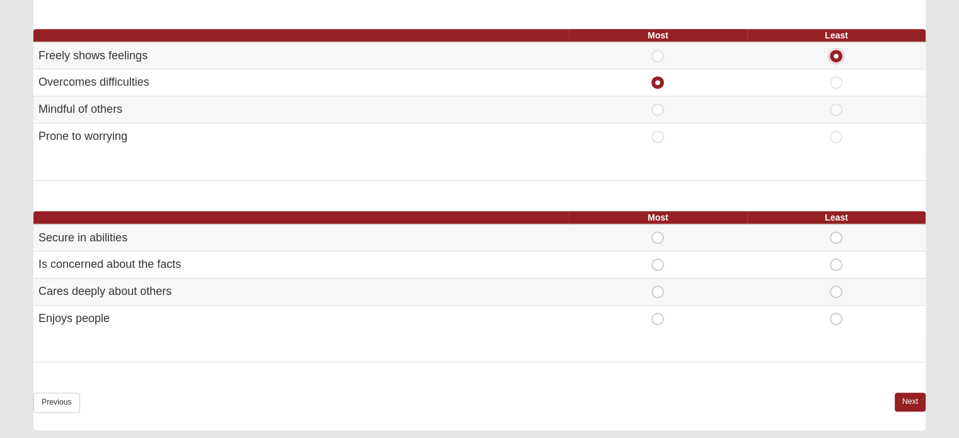
scroll to position [820, 0]
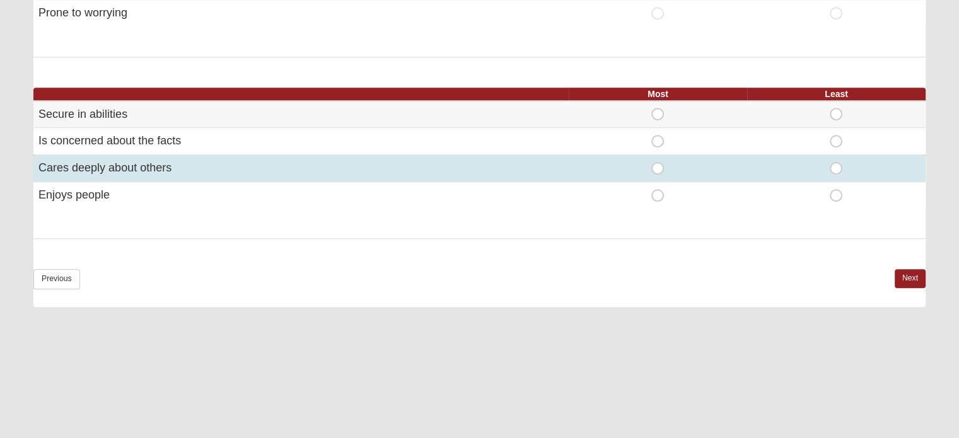
click at [658, 162] on span "Most" at bounding box center [658, 162] width 0 height 0
click at [659, 162] on input "Most" at bounding box center [662, 168] width 8 height 13
radio input "true"
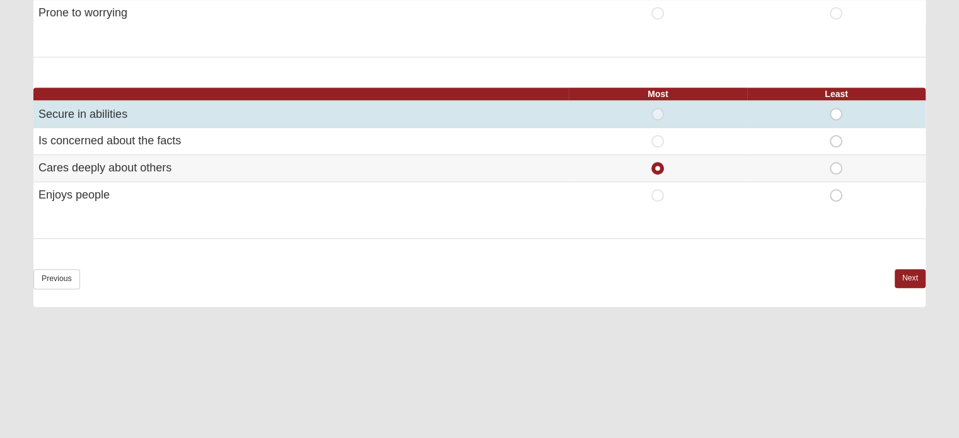
click at [836, 108] on span "Least" at bounding box center [836, 108] width 0 height 0
click at [836, 110] on input "Least" at bounding box center [840, 114] width 8 height 13
radio input "true"
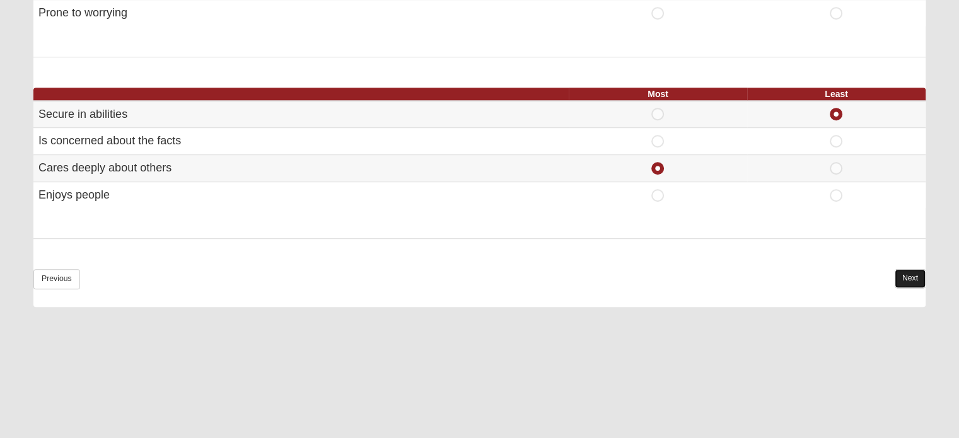
click at [913, 277] on link "Next" at bounding box center [910, 278] width 31 height 18
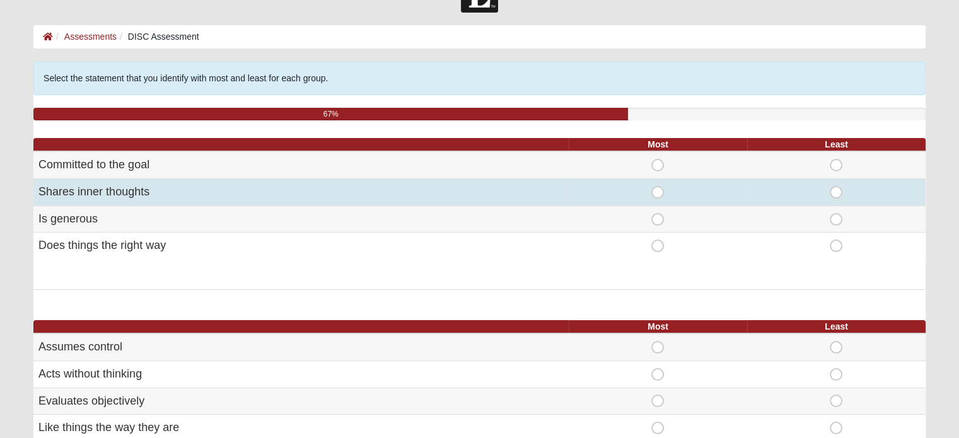
scroll to position [63, 0]
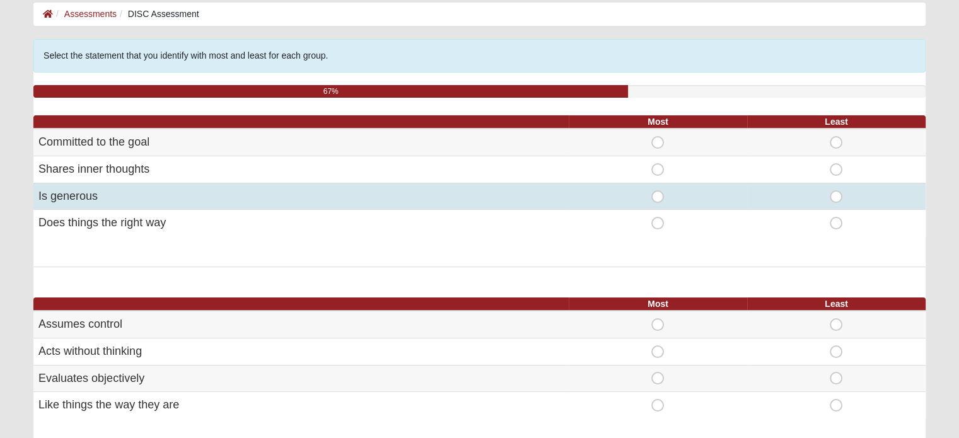
click at [658, 190] on span "Most" at bounding box center [658, 190] width 0 height 0
click at [661, 196] on input "Most" at bounding box center [662, 196] width 8 height 13
radio input "true"
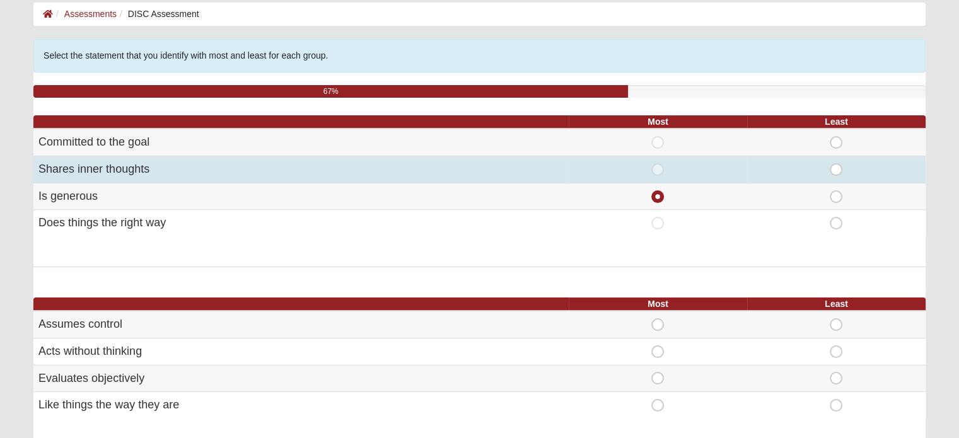
click at [836, 163] on span "Least" at bounding box center [836, 163] width 0 height 0
click at [837, 163] on input "Least" at bounding box center [840, 169] width 8 height 13
radio input "true"
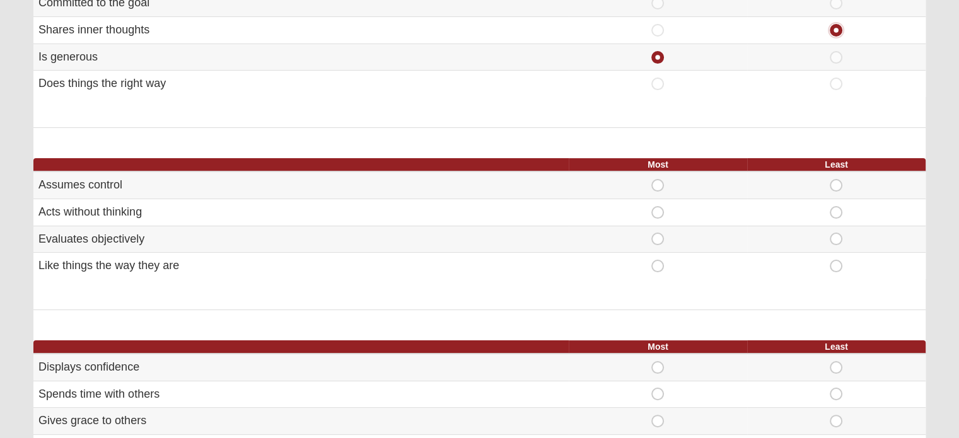
scroll to position [252, 0]
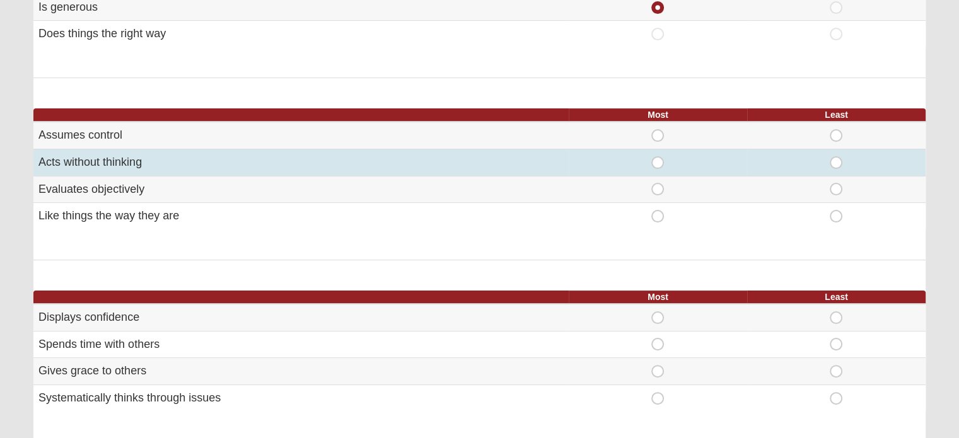
click at [658, 156] on span "Most" at bounding box center [658, 156] width 0 height 0
click at [659, 159] on input "Most" at bounding box center [662, 162] width 8 height 13
radio input "true"
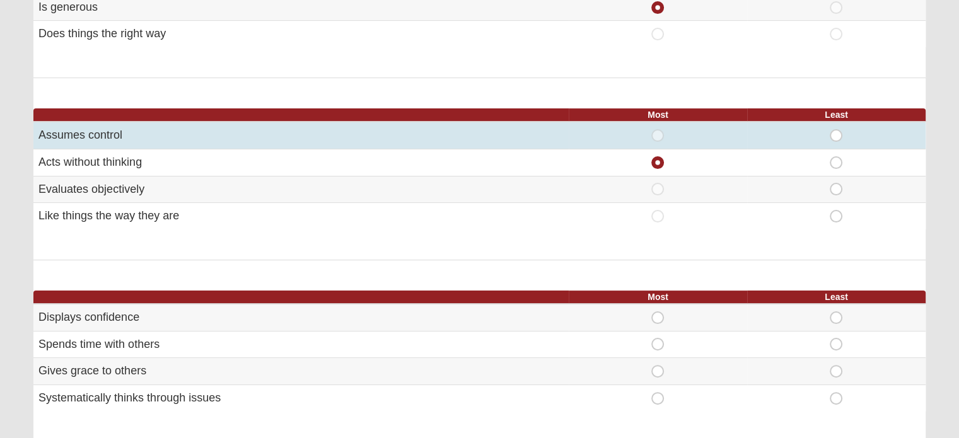
click at [836, 129] on span "Least" at bounding box center [836, 129] width 0 height 0
click at [836, 133] on input "Least" at bounding box center [840, 135] width 8 height 13
radio input "true"
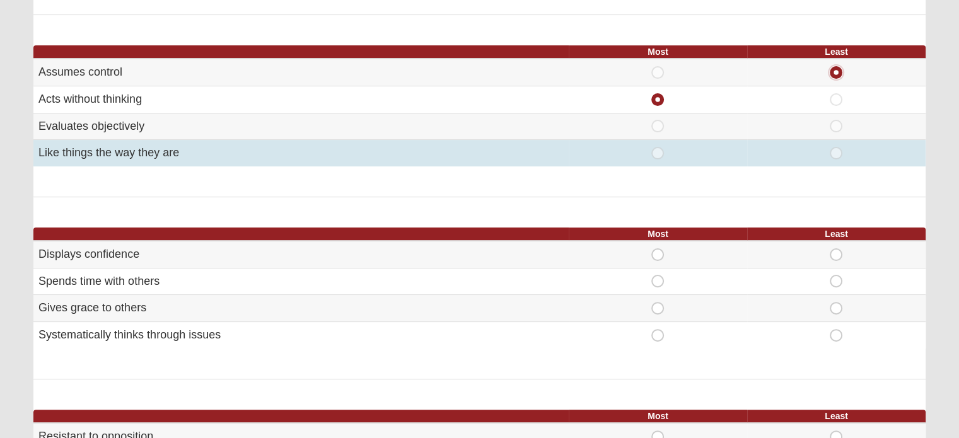
scroll to position [378, 0]
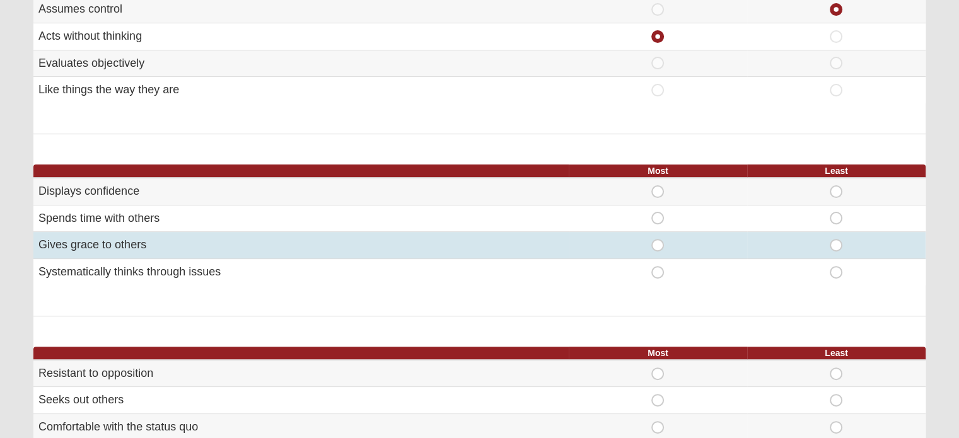
click at [658, 239] on span "Most" at bounding box center [658, 239] width 0 height 0
click at [658, 241] on input "Most" at bounding box center [662, 245] width 8 height 13
radio input "true"
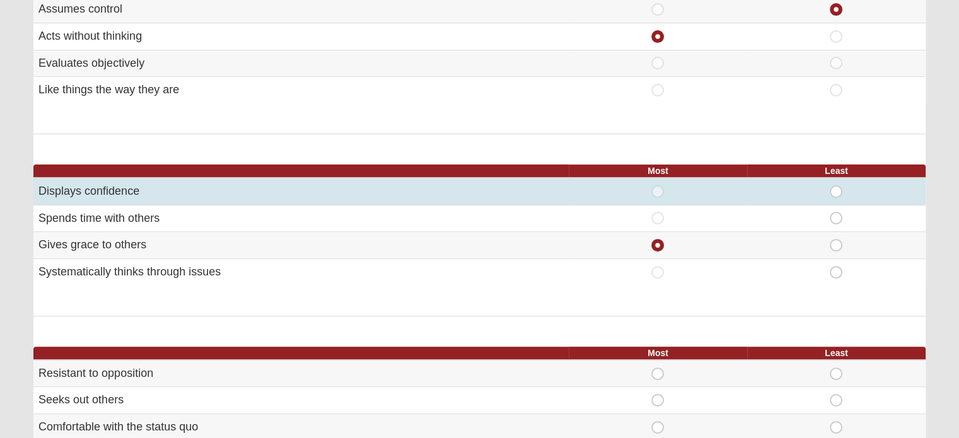
click at [836, 185] on span "Least" at bounding box center [836, 185] width 0 height 0
click at [836, 186] on input "Least" at bounding box center [840, 191] width 8 height 13
radio input "true"
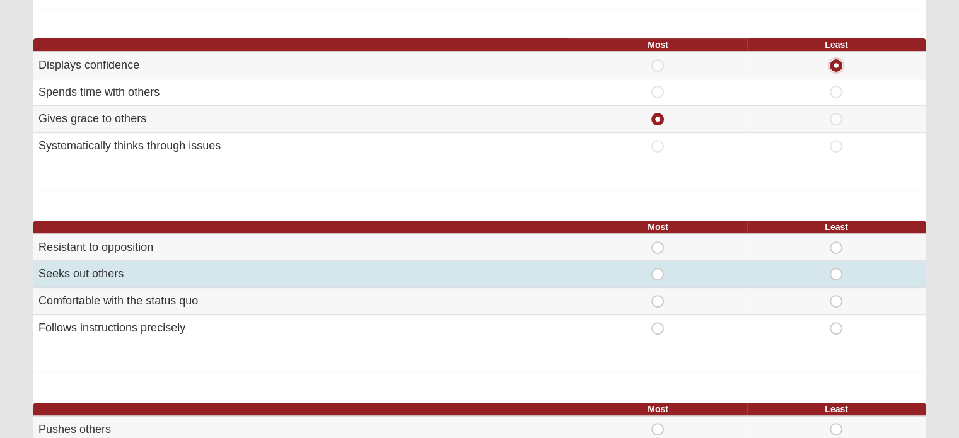
scroll to position [567, 0]
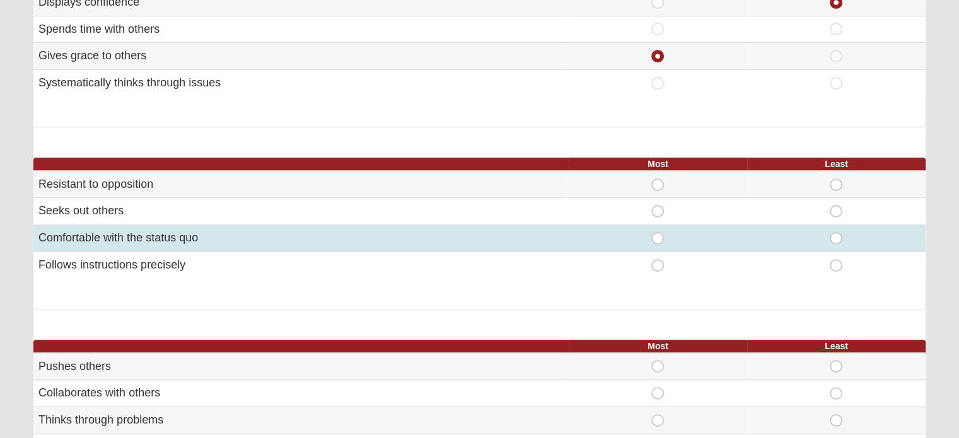
click at [836, 232] on span "Least" at bounding box center [836, 232] width 0 height 0
click at [837, 232] on input "Least" at bounding box center [840, 238] width 8 height 13
radio input "true"
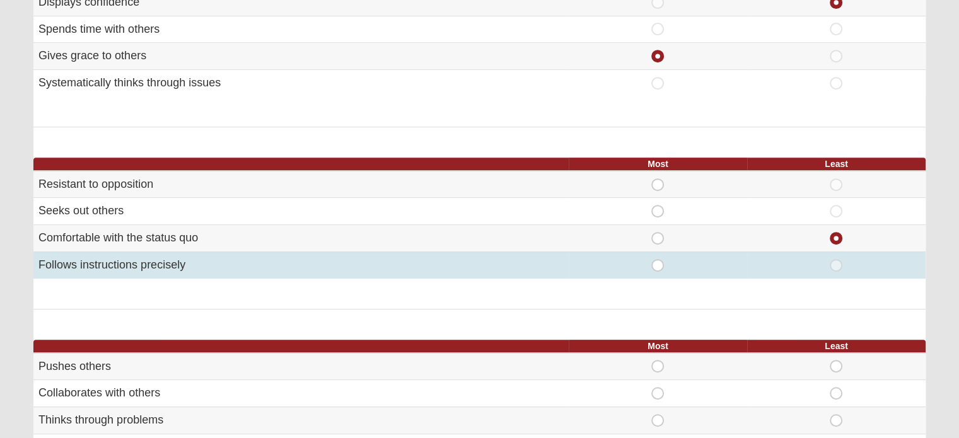
click at [658, 259] on span "Most" at bounding box center [658, 259] width 0 height 0
click at [658, 260] on input "Most" at bounding box center [662, 265] width 8 height 13
radio input "true"
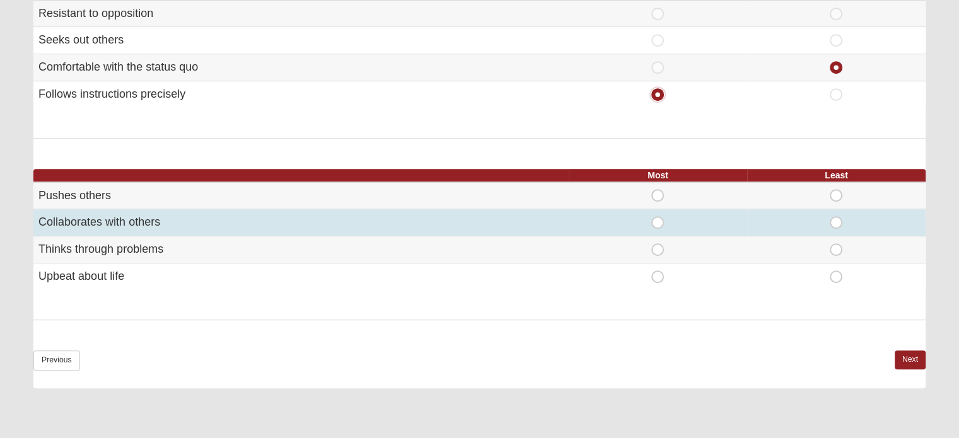
scroll to position [757, 0]
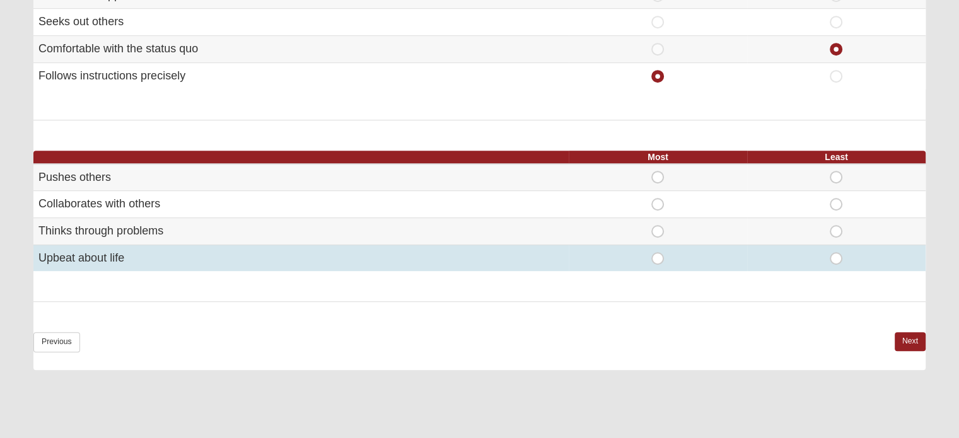
click at [658, 252] on span "Most" at bounding box center [658, 252] width 0 height 0
click at [658, 258] on input "Most" at bounding box center [662, 258] width 8 height 13
radio input "true"
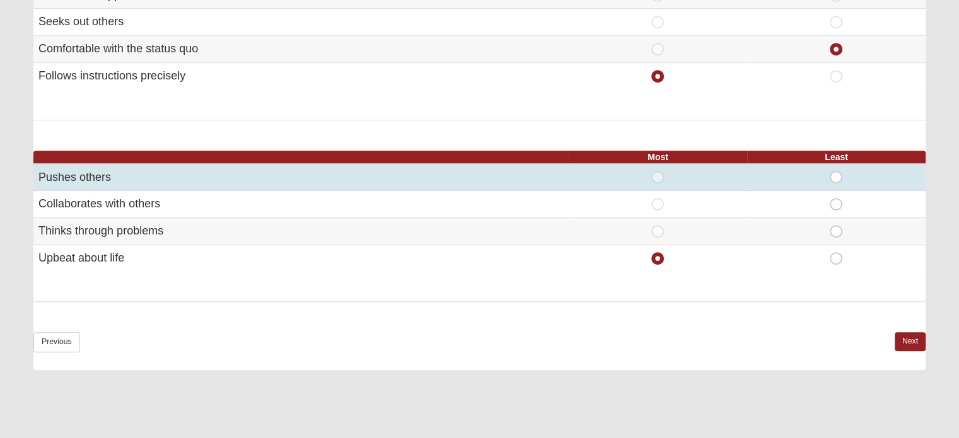
click at [837, 166] on td "Least" at bounding box center [836, 177] width 178 height 27
click at [836, 171] on span "Least" at bounding box center [836, 171] width 0 height 0
click at [836, 178] on input "Least" at bounding box center [840, 177] width 8 height 13
radio input "true"
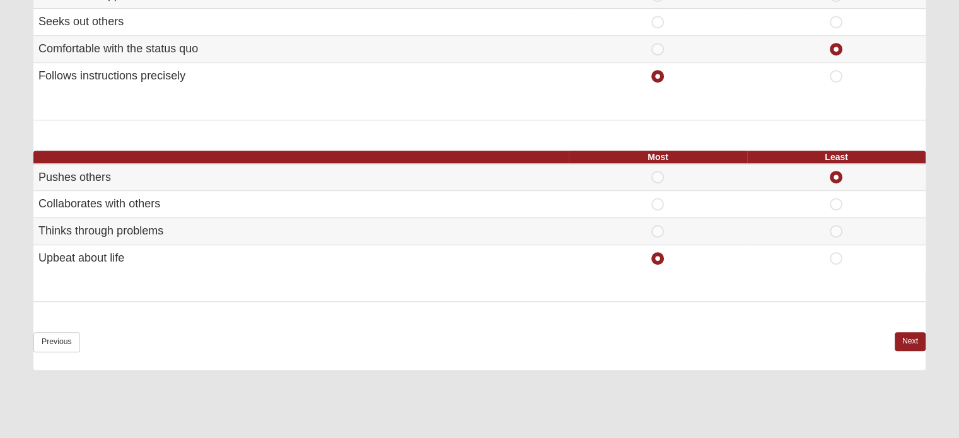
click at [905, 347] on div "Previous Next" at bounding box center [479, 350] width 892 height 37
click at [904, 342] on link "Next" at bounding box center [910, 341] width 31 height 18
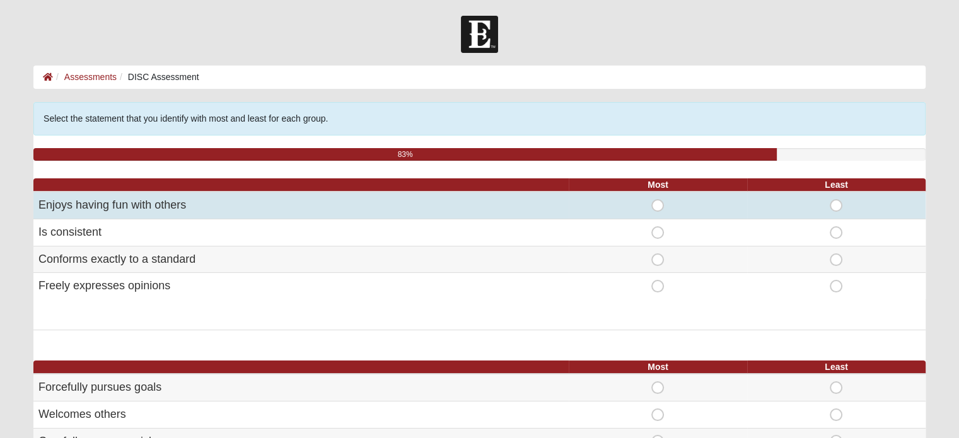
click at [658, 199] on span "Most" at bounding box center [658, 199] width 0 height 0
click at [659, 202] on input "Most" at bounding box center [662, 205] width 8 height 13
radio input "true"
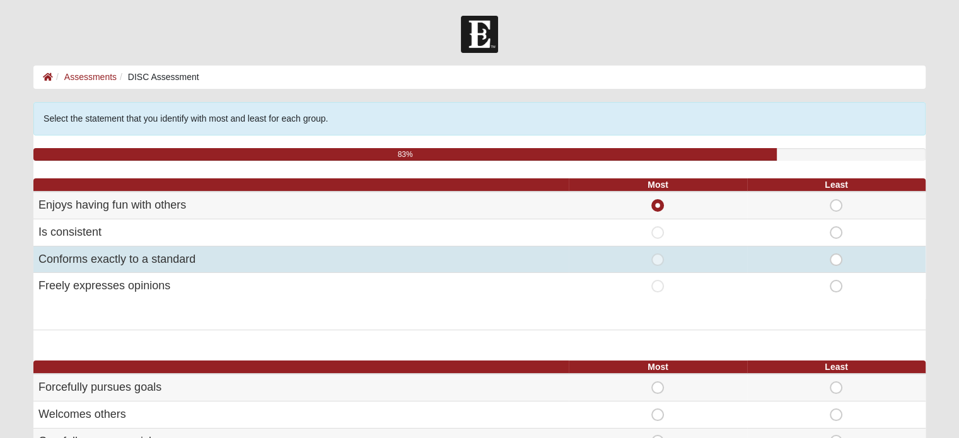
click at [836, 253] on span "Least" at bounding box center [836, 253] width 0 height 0
click at [836, 262] on input "Least" at bounding box center [840, 259] width 8 height 13
radio input "true"
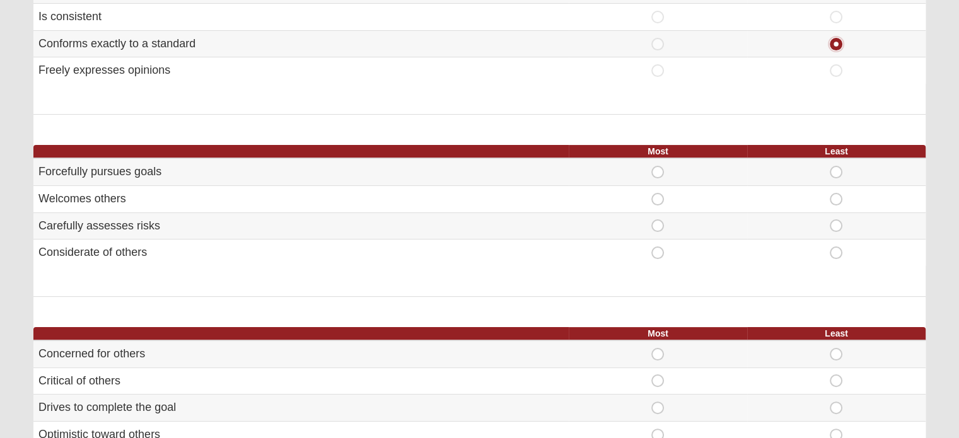
scroll to position [252, 0]
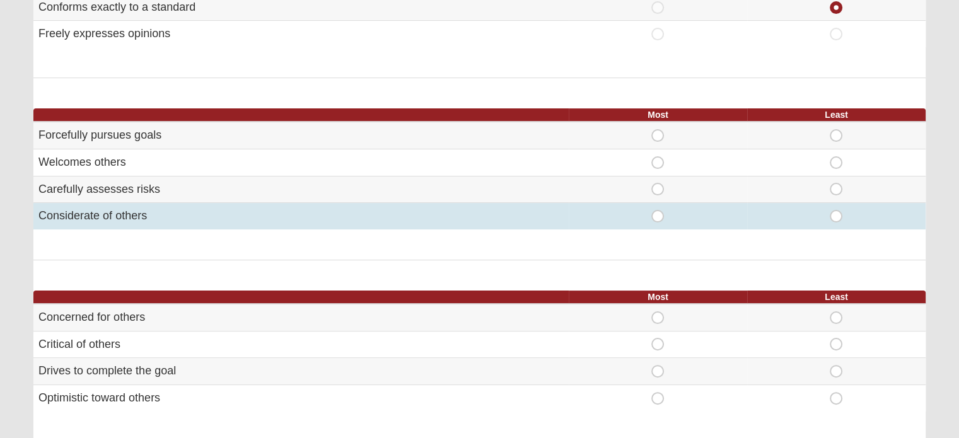
click at [658, 210] on span "Most" at bounding box center [658, 210] width 0 height 0
click at [661, 215] on input "Most" at bounding box center [662, 216] width 8 height 13
radio input "true"
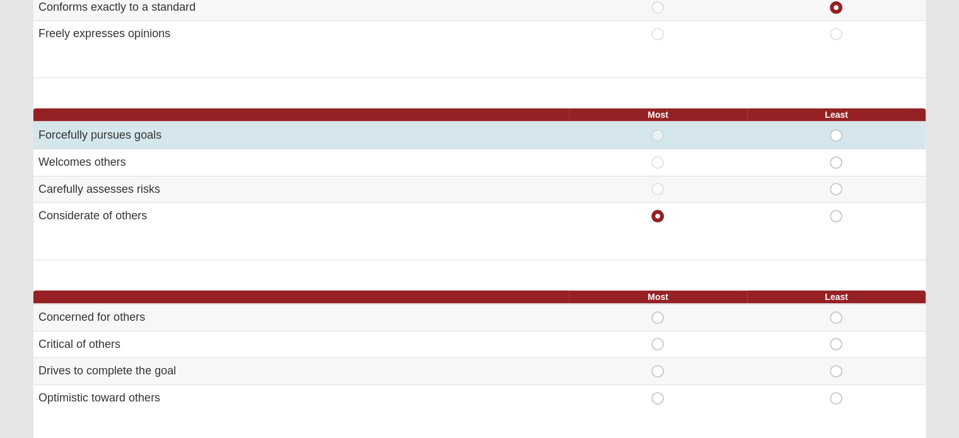
click at [836, 129] on span "Least" at bounding box center [836, 129] width 0 height 0
click at [836, 135] on input "Least" at bounding box center [840, 135] width 8 height 13
radio input "true"
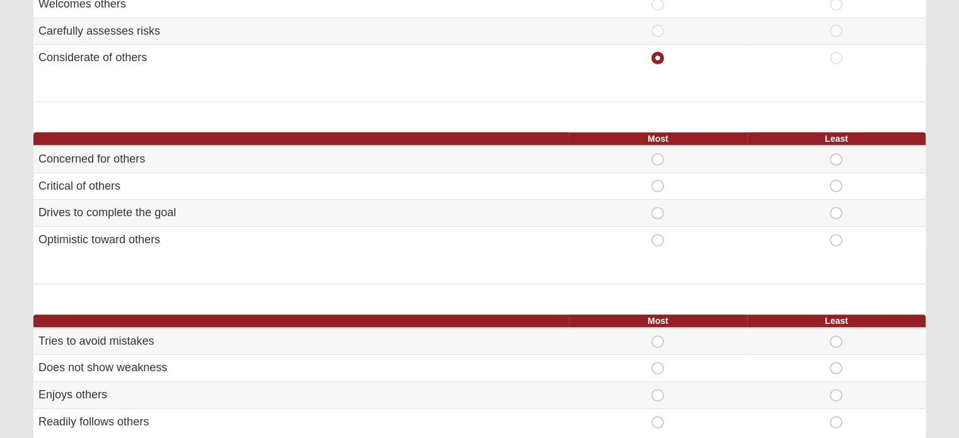
scroll to position [441, 0]
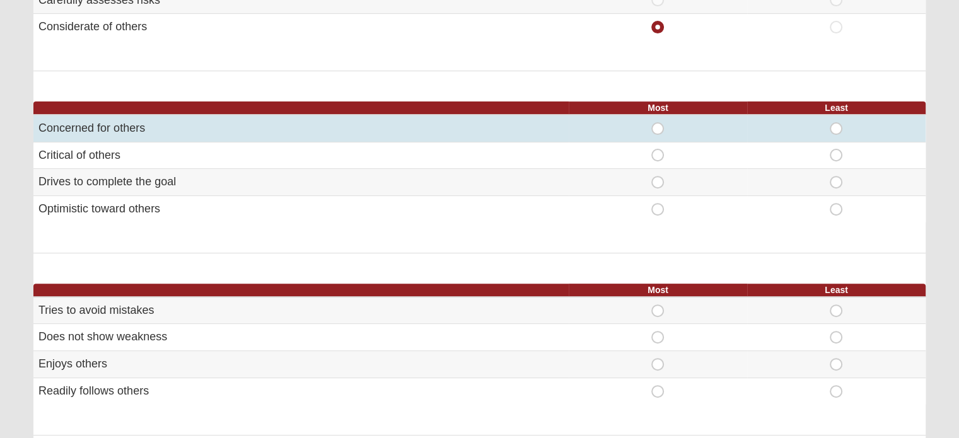
click at [658, 122] on span "Most" at bounding box center [658, 122] width 0 height 0
click at [658, 122] on input "Most" at bounding box center [662, 128] width 8 height 13
radio input "true"
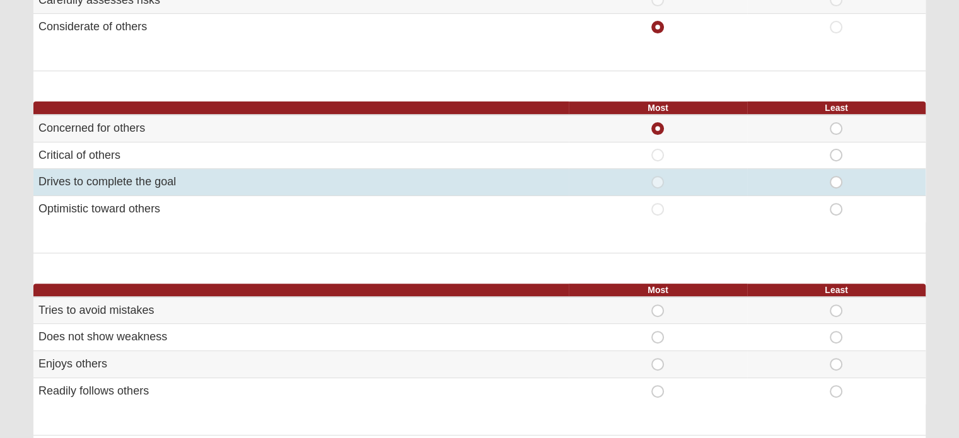
click at [836, 176] on span "Least" at bounding box center [836, 176] width 0 height 0
click at [837, 181] on input "Least" at bounding box center [840, 182] width 8 height 13
radio input "true"
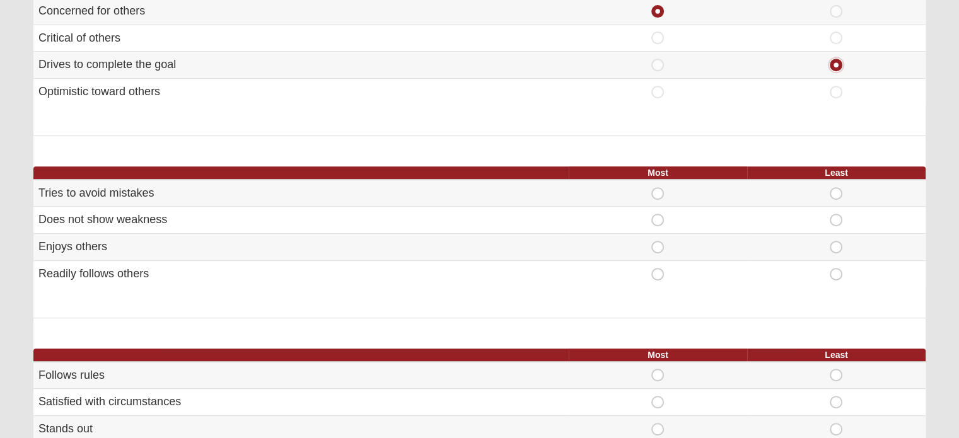
scroll to position [567, 0]
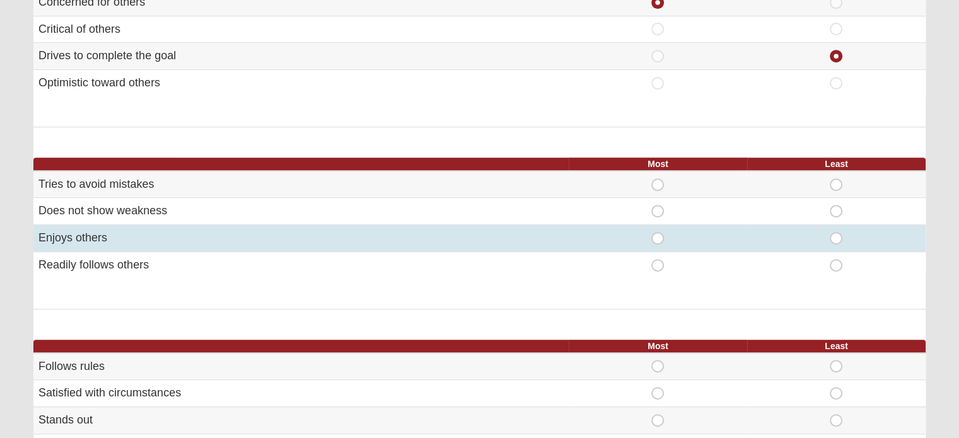
click at [658, 232] on span "Most" at bounding box center [658, 232] width 0 height 0
click at [658, 238] on input "Most" at bounding box center [662, 238] width 8 height 13
radio input "true"
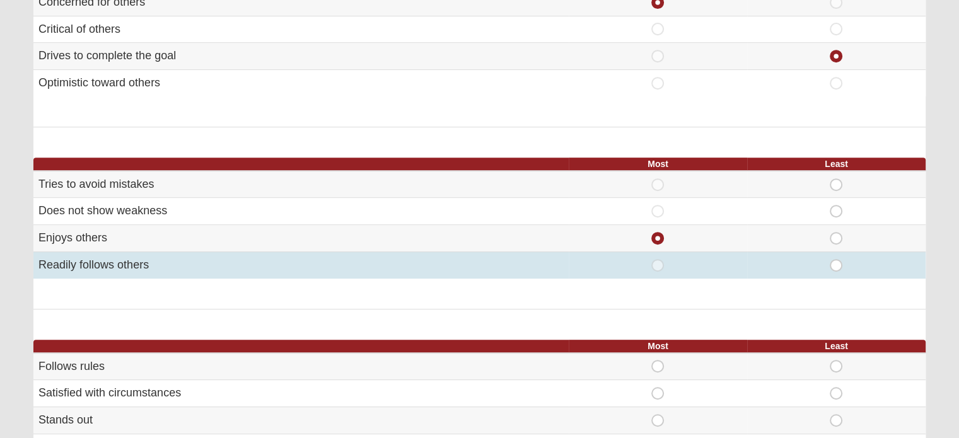
click at [836, 259] on span "Least" at bounding box center [836, 259] width 0 height 0
click at [836, 259] on input "Least" at bounding box center [840, 265] width 8 height 13
radio input "true"
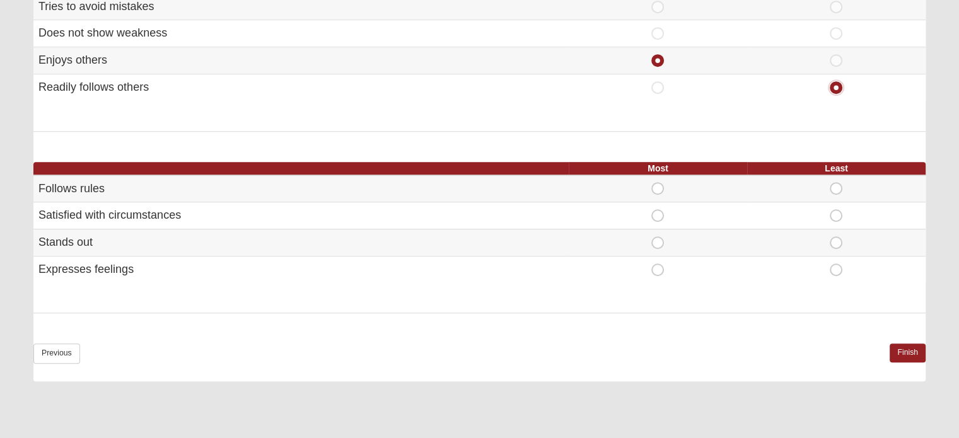
scroll to position [757, 0]
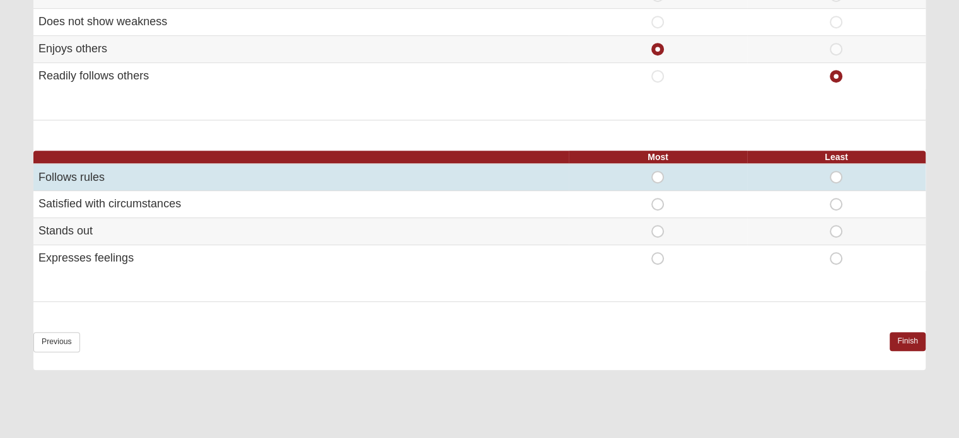
click at [658, 171] on span "Most" at bounding box center [658, 171] width 0 height 0
click at [658, 173] on input "Most" at bounding box center [662, 177] width 8 height 13
radio input "true"
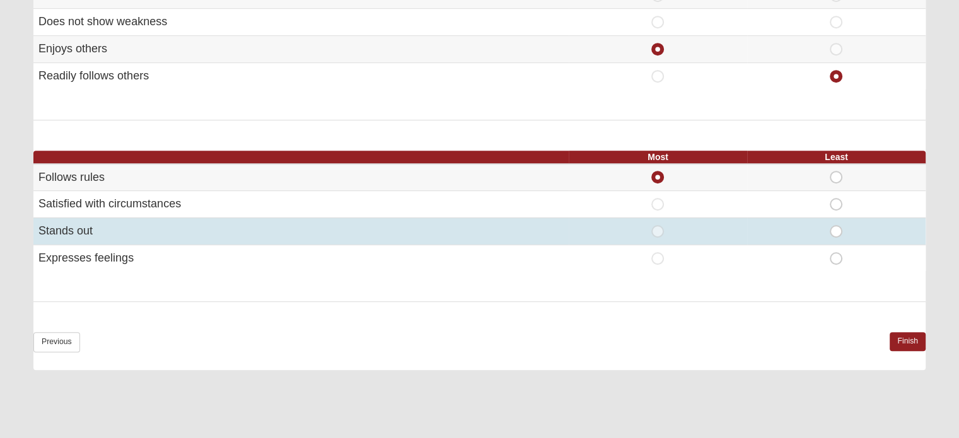
click at [836, 225] on span "Least" at bounding box center [836, 225] width 0 height 0
click at [837, 225] on input "Least" at bounding box center [840, 231] width 8 height 13
radio input "true"
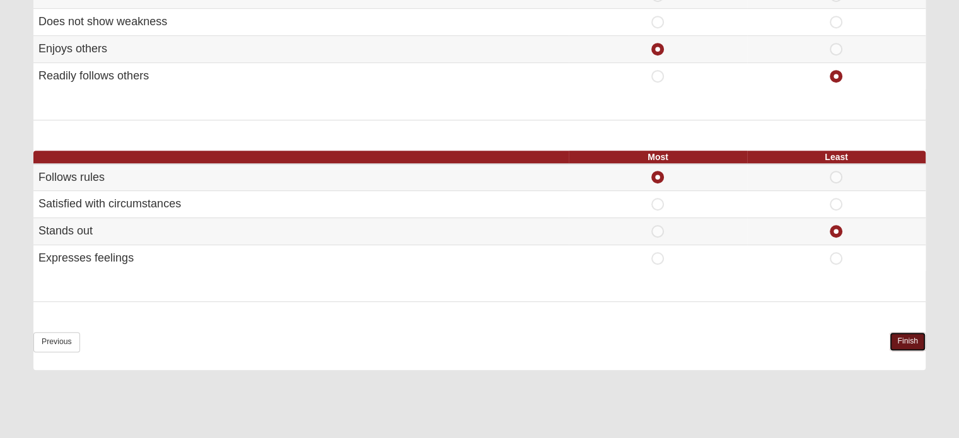
click at [914, 334] on link "Finish" at bounding box center [908, 341] width 36 height 18
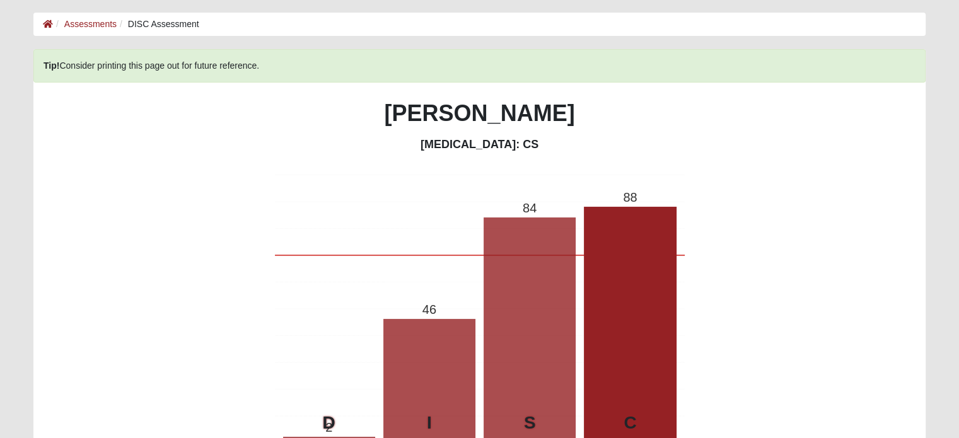
scroll to position [0, 0]
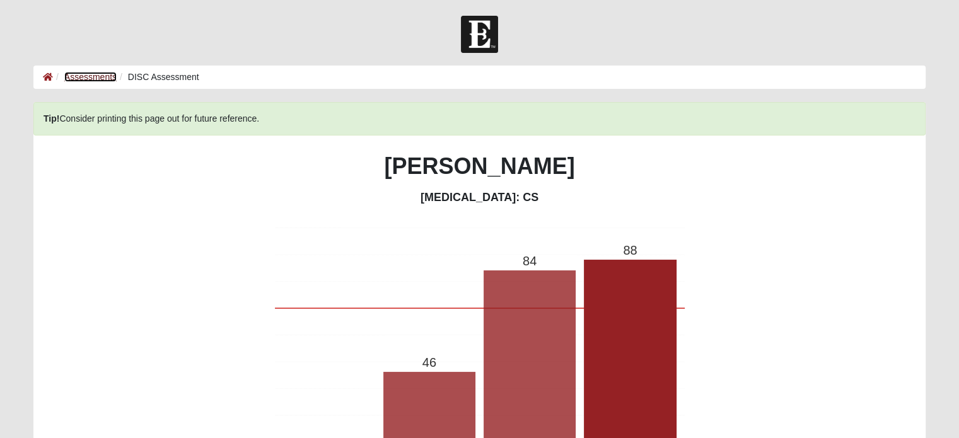
click at [91, 79] on link "Assessments" at bounding box center [90, 77] width 52 height 10
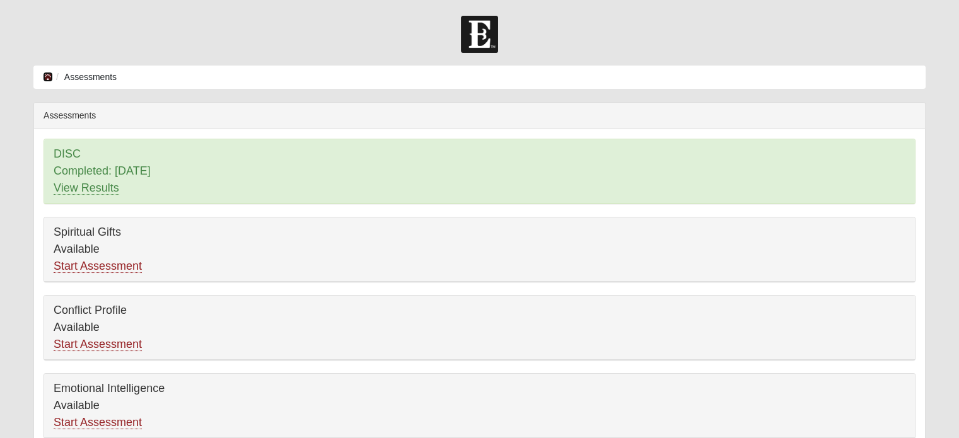
click at [46, 74] on icon at bounding box center [48, 77] width 10 height 9
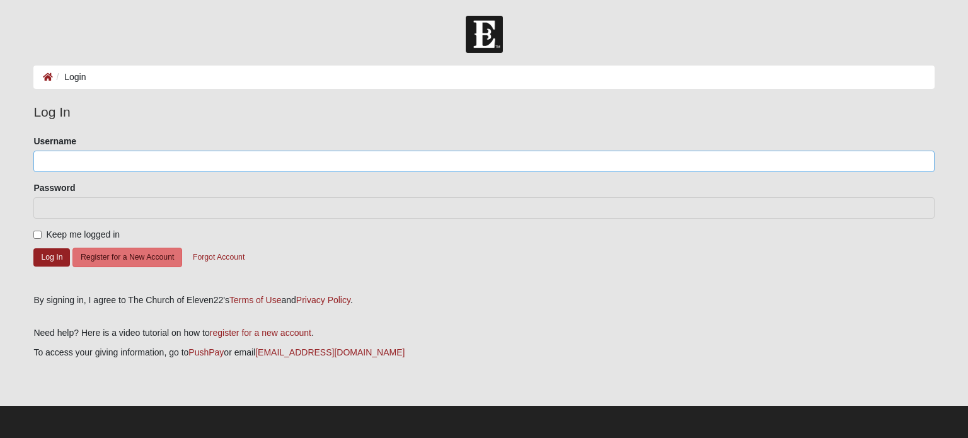
type input "tafttm"
click at [40, 257] on button "Log In" at bounding box center [51, 257] width 37 height 18
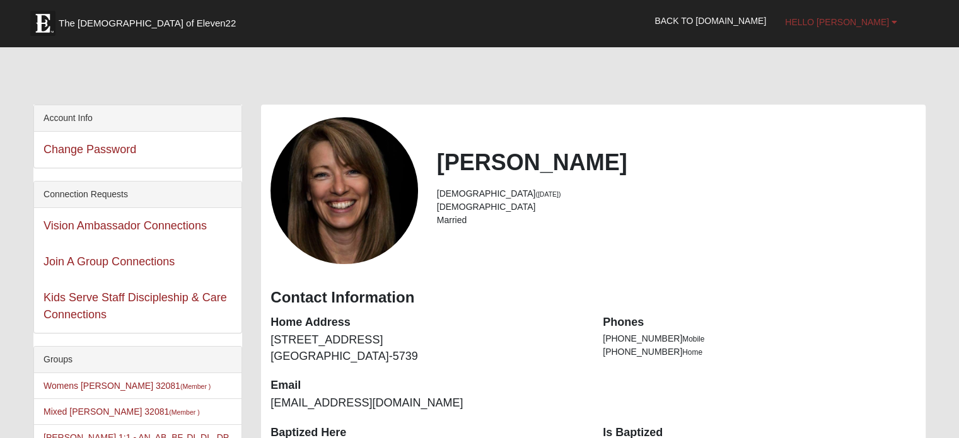
drag, startPoint x: 891, startPoint y: 18, endPoint x: 892, endPoint y: 24, distance: 6.4
click at [890, 18] on link "Hello [PERSON_NAME]" at bounding box center [841, 22] width 131 height 32
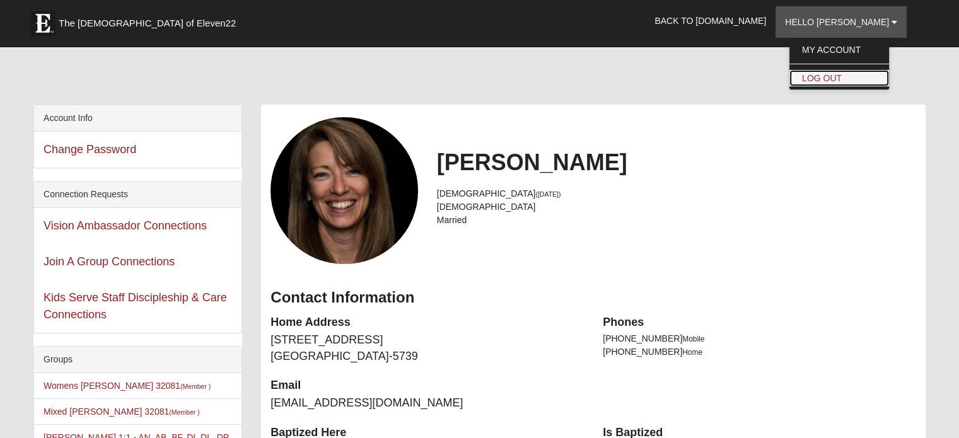
click at [862, 82] on link "Log Out" at bounding box center [839, 78] width 100 height 16
